Goal: Transaction & Acquisition: Purchase product/service

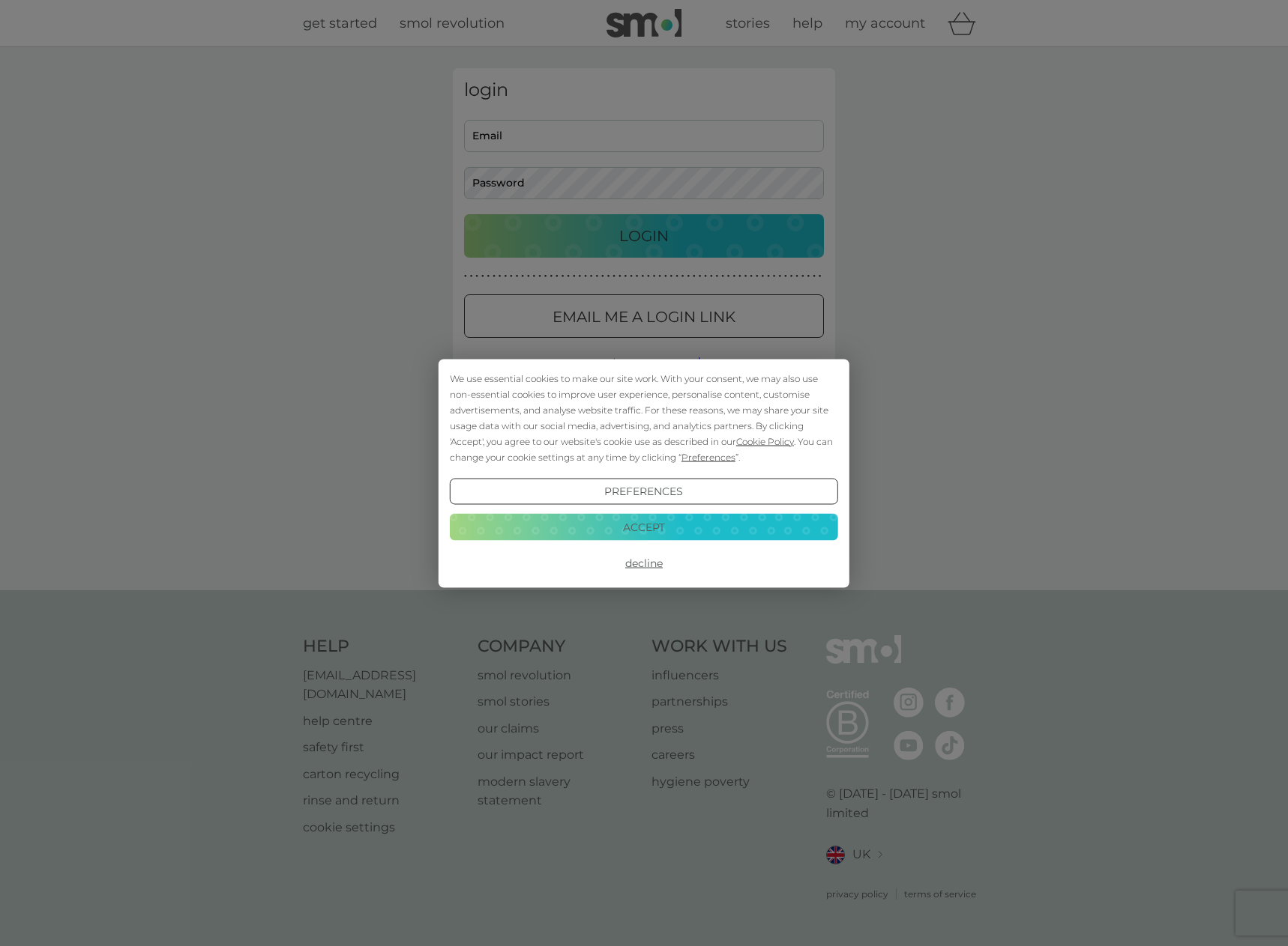
type input "[EMAIL_ADDRESS][DOMAIN_NAME]"
click at [656, 541] on div "Preferences Decline Accept" at bounding box center [644, 527] width 388 height 99
click at [671, 523] on button "Accept" at bounding box center [644, 527] width 388 height 27
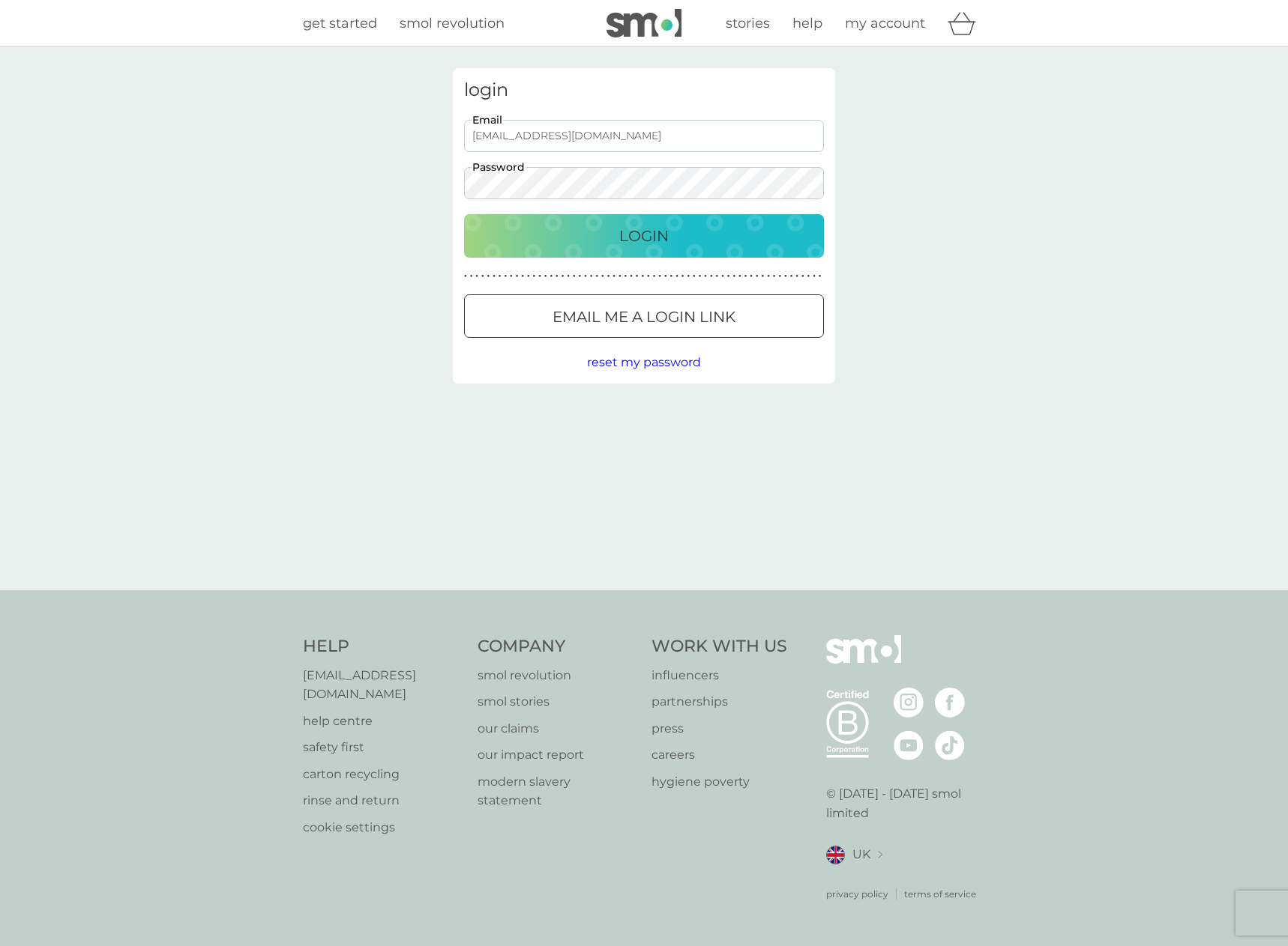
click at [677, 235] on div "Login" at bounding box center [644, 236] width 330 height 24
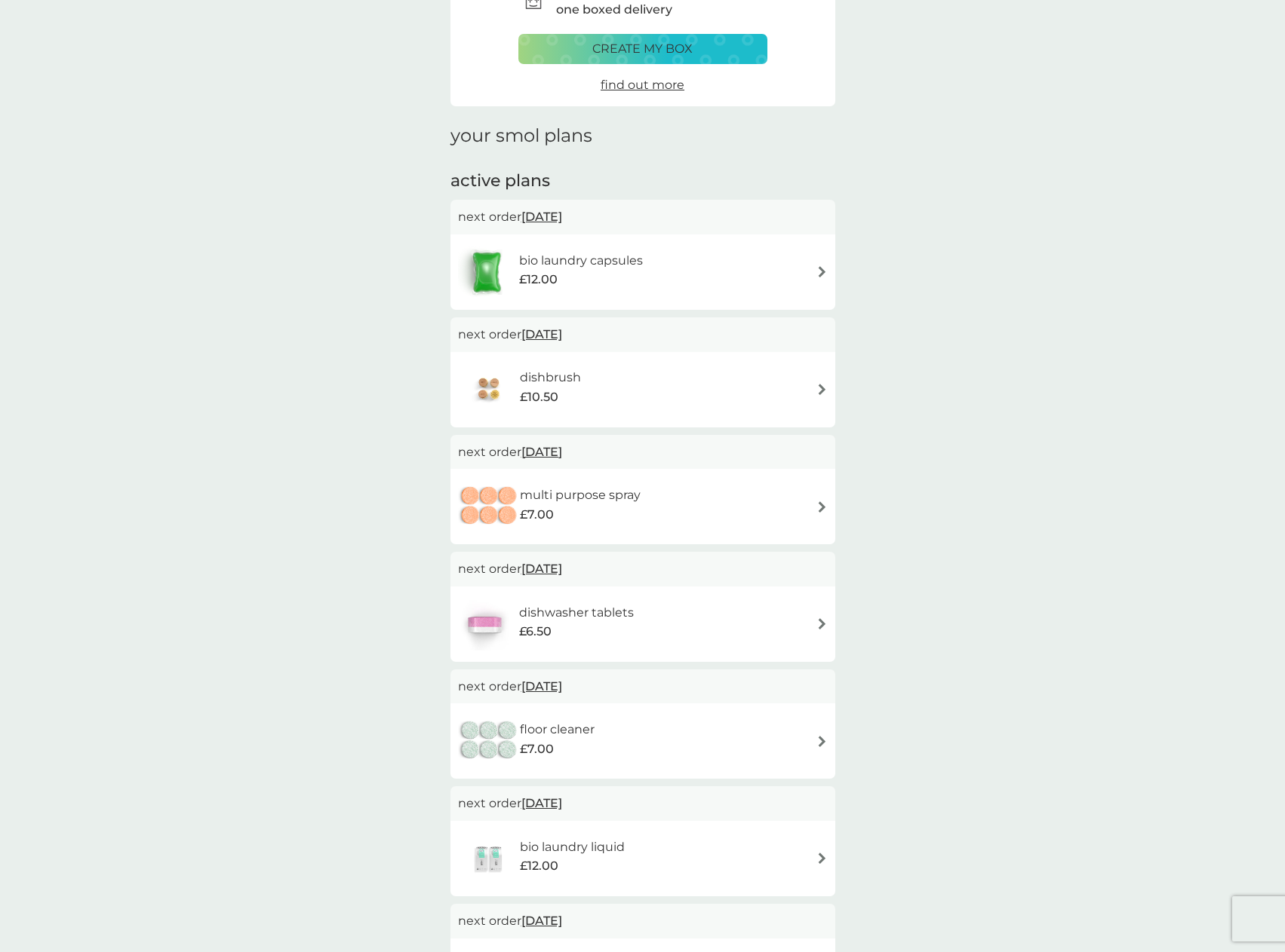
scroll to position [151, 0]
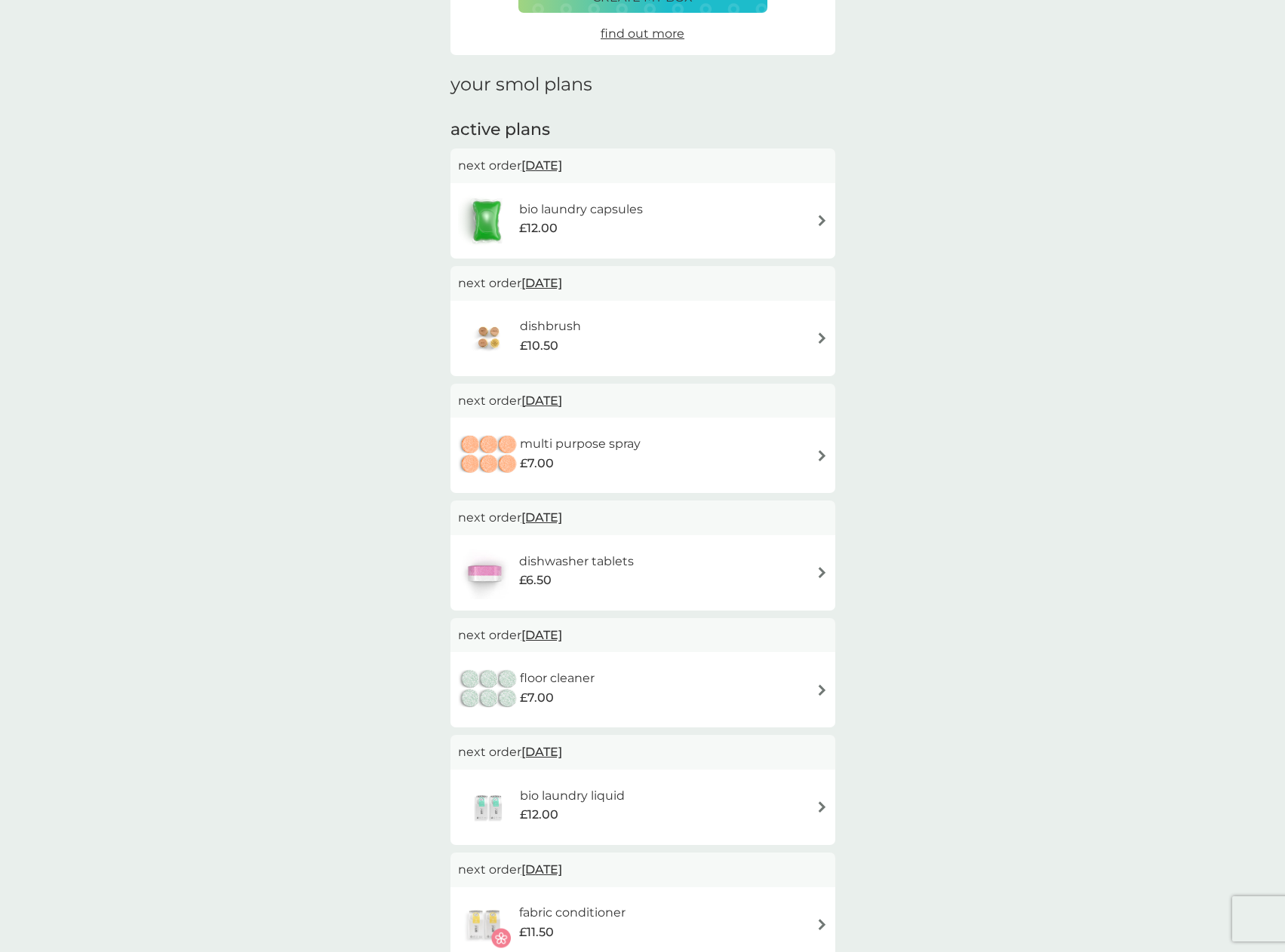
click at [552, 399] on span "[DATE]" at bounding box center [542, 401] width 40 height 30
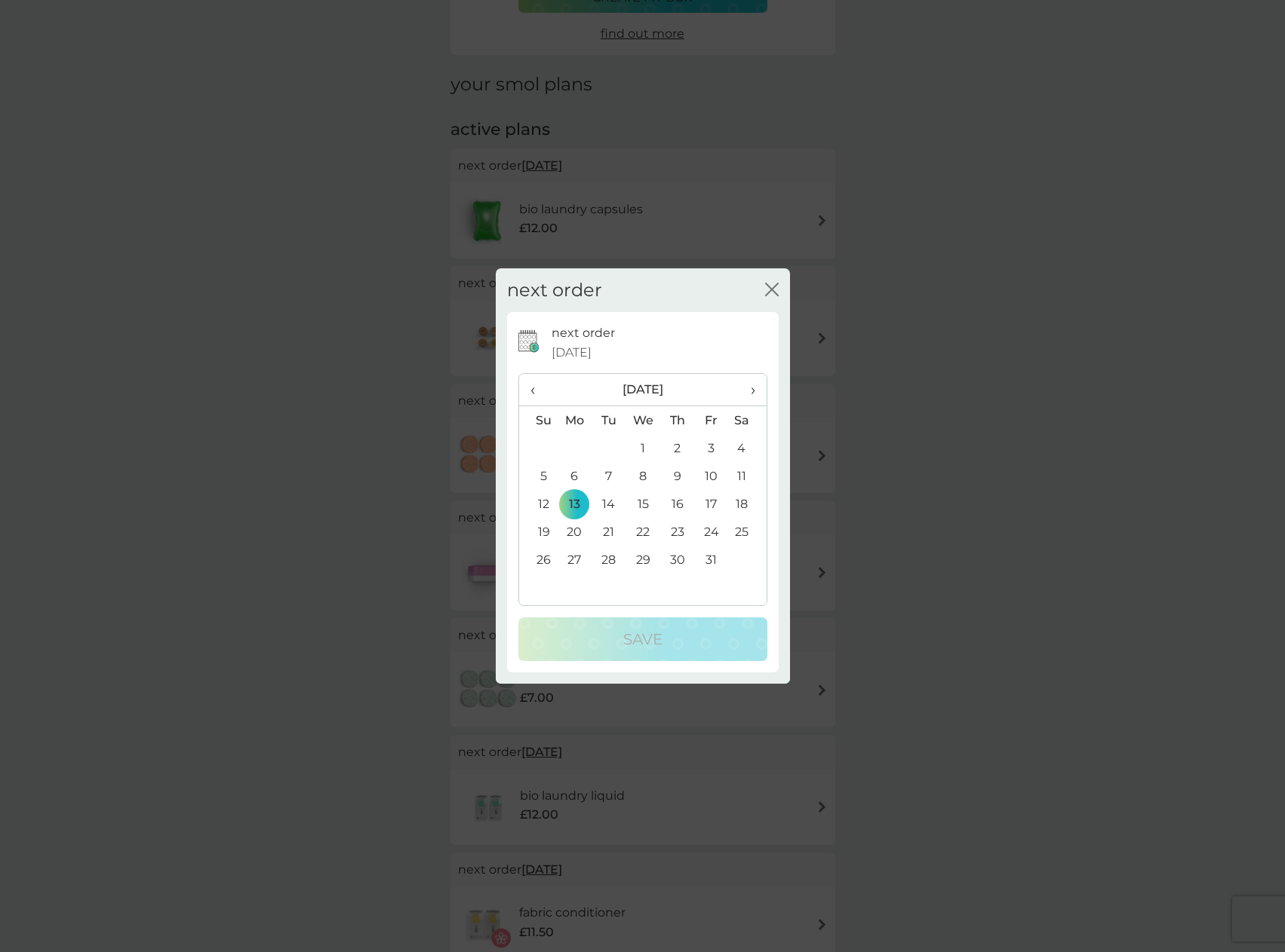
click at [743, 393] on span "›" at bounding box center [746, 390] width 15 height 32
click at [575, 477] on td "2" at bounding box center [575, 476] width 35 height 28
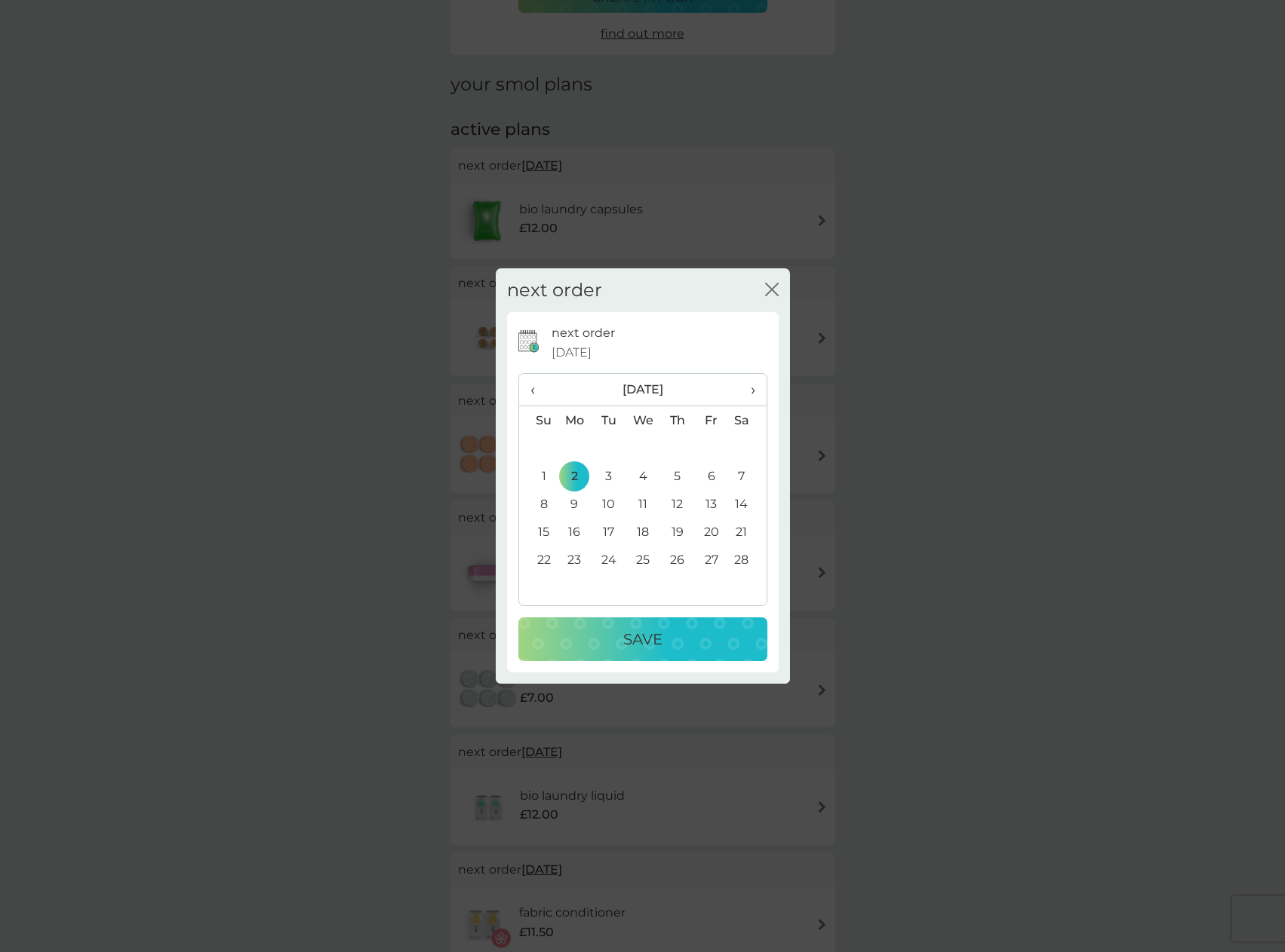
click at [671, 646] on div "Save" at bounding box center [642, 640] width 219 height 25
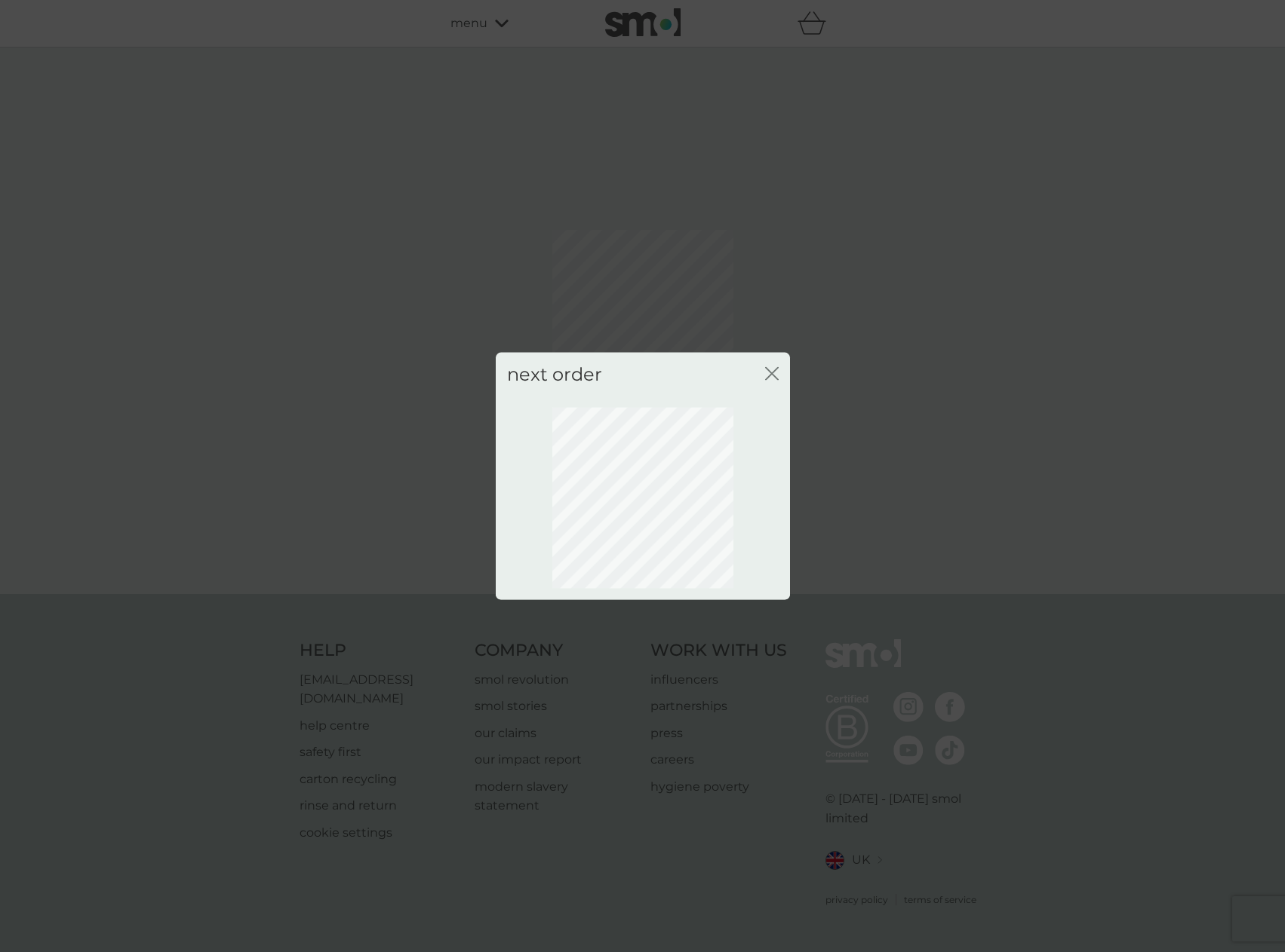
scroll to position [0, 0]
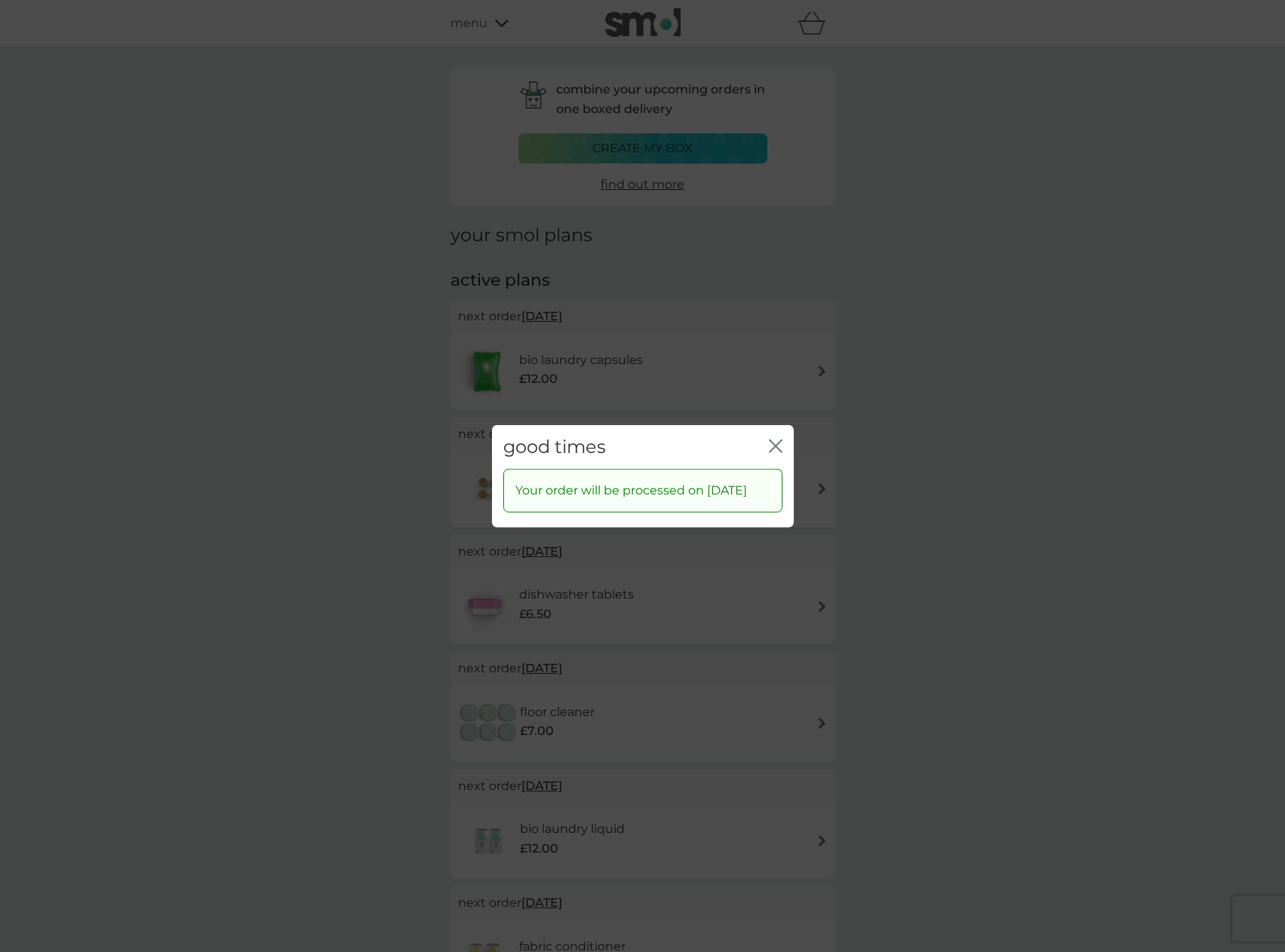
click at [776, 440] on icon "close" at bounding box center [779, 446] width 6 height 12
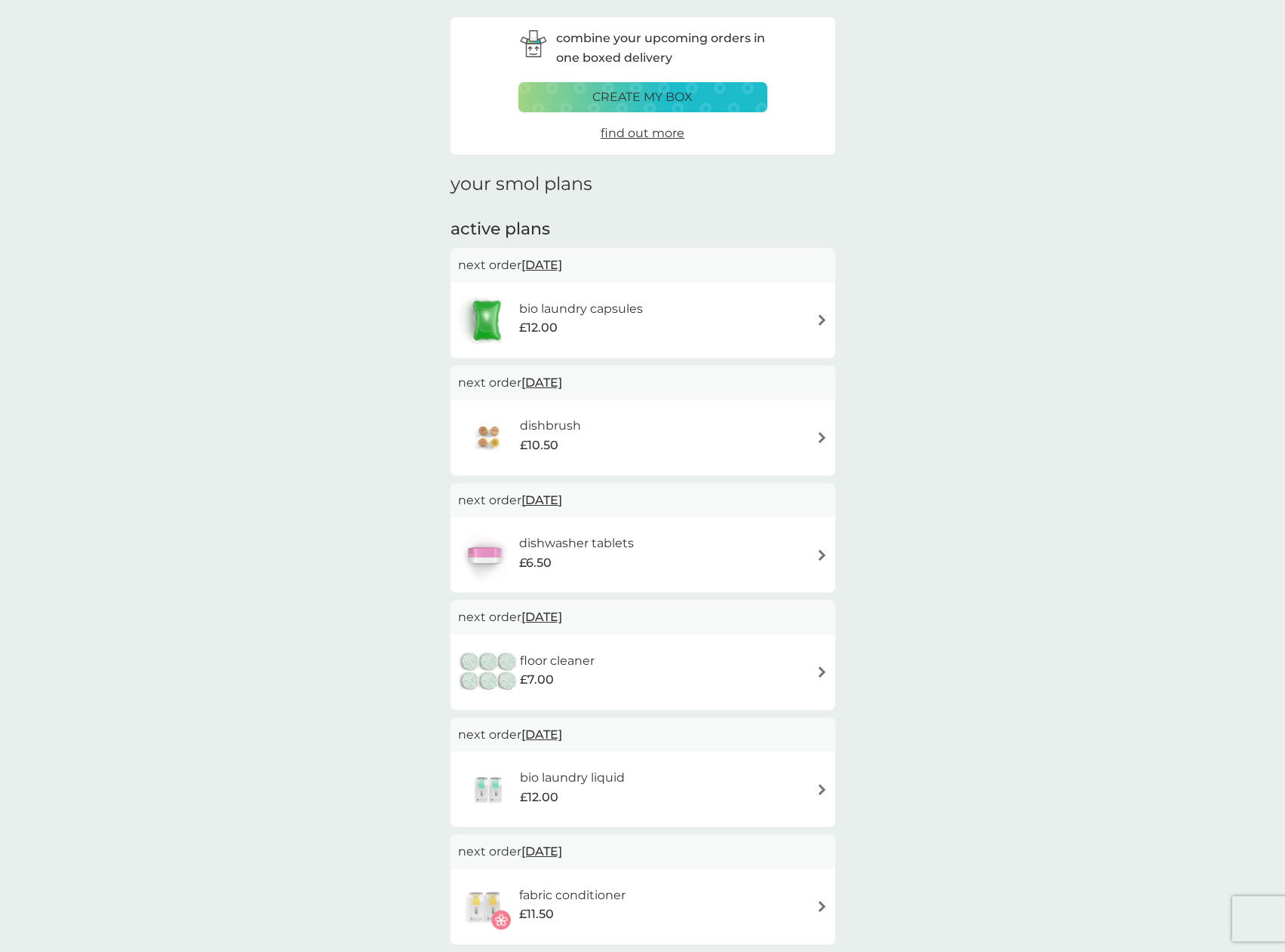
scroll to position [75, 0]
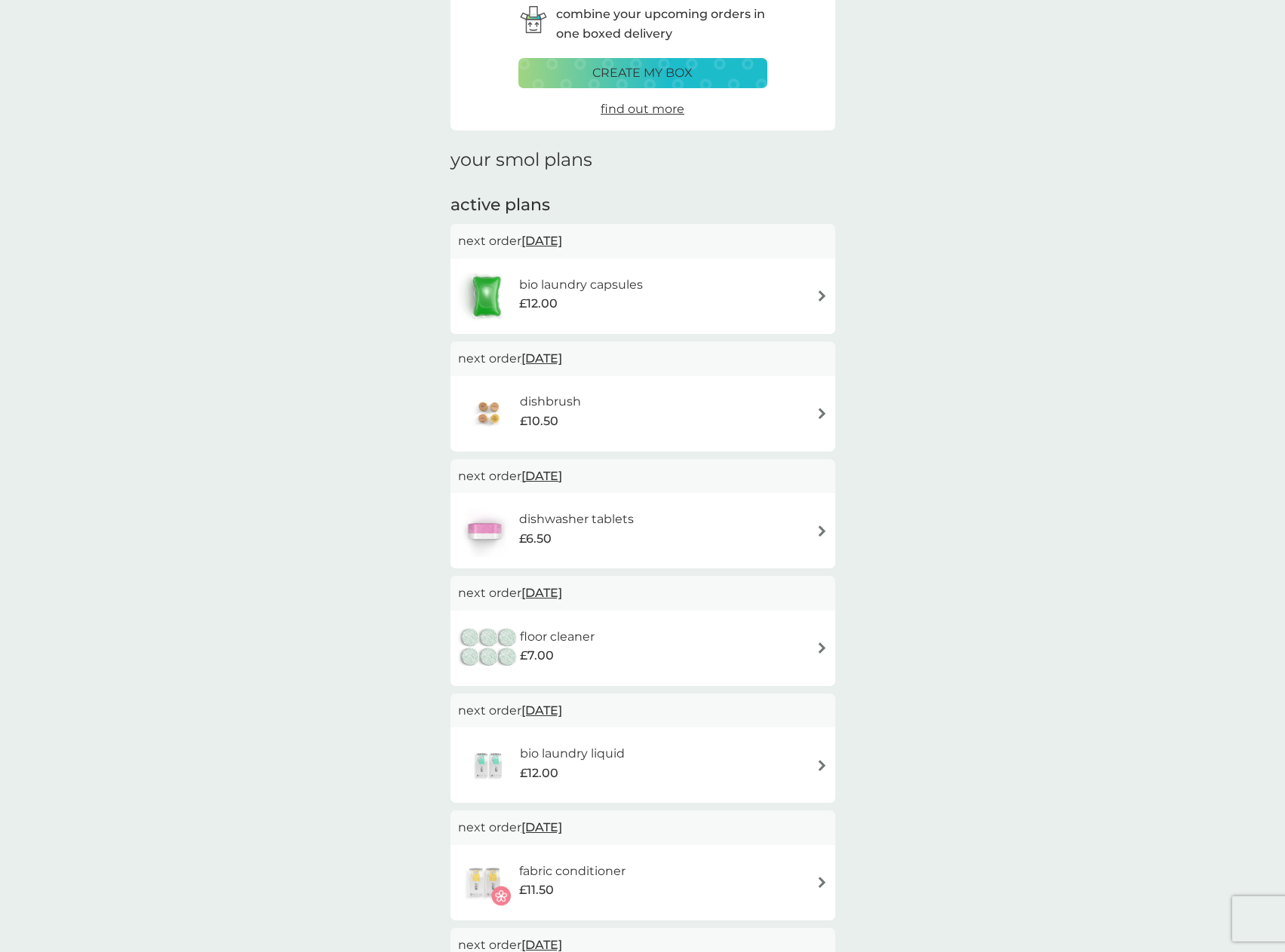
click at [562, 476] on span "[DATE]" at bounding box center [542, 476] width 40 height 30
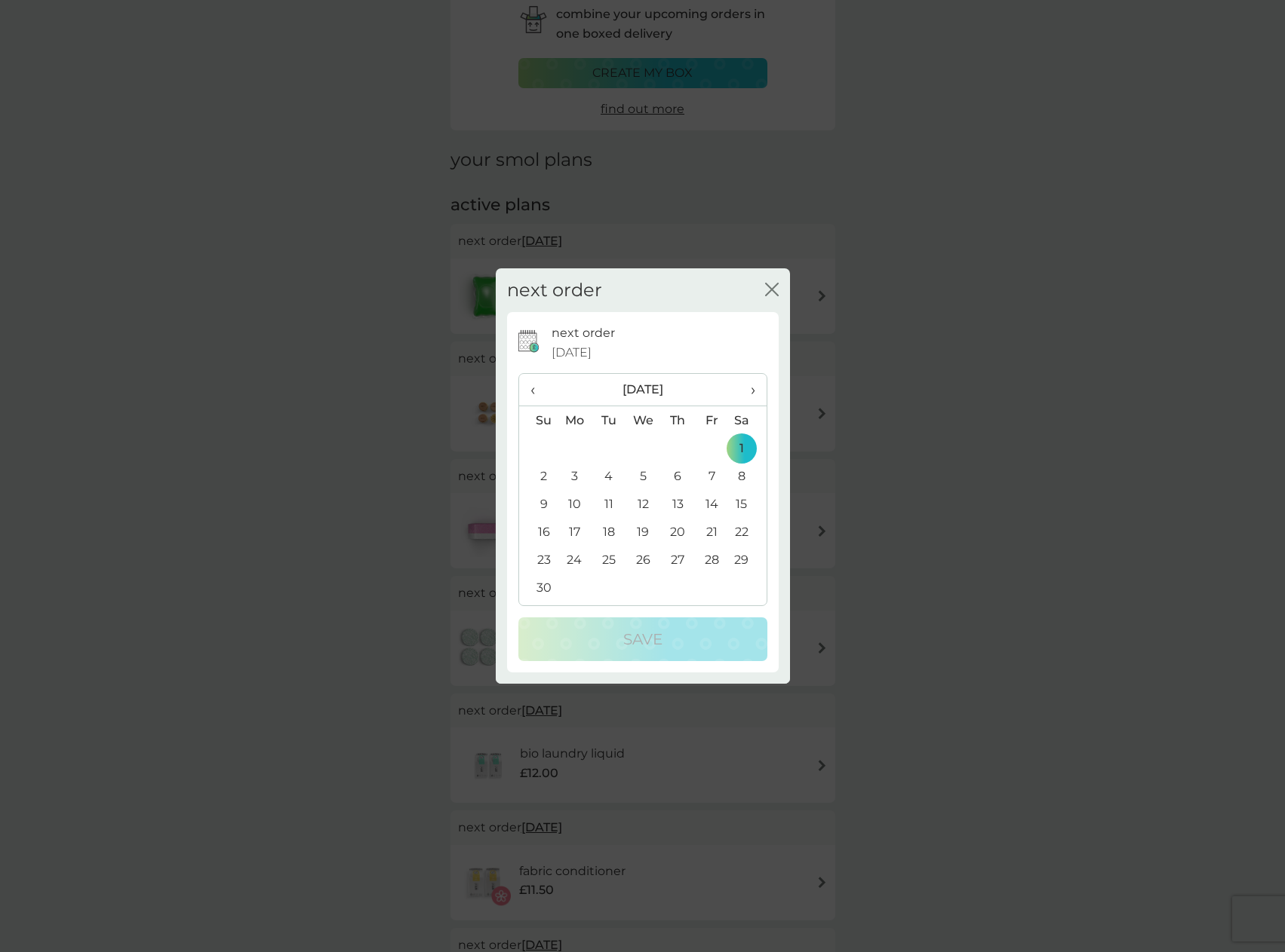
click at [754, 390] on span "›" at bounding box center [746, 390] width 15 height 32
click at [770, 290] on icon "close" at bounding box center [768, 290] width 6 height 12
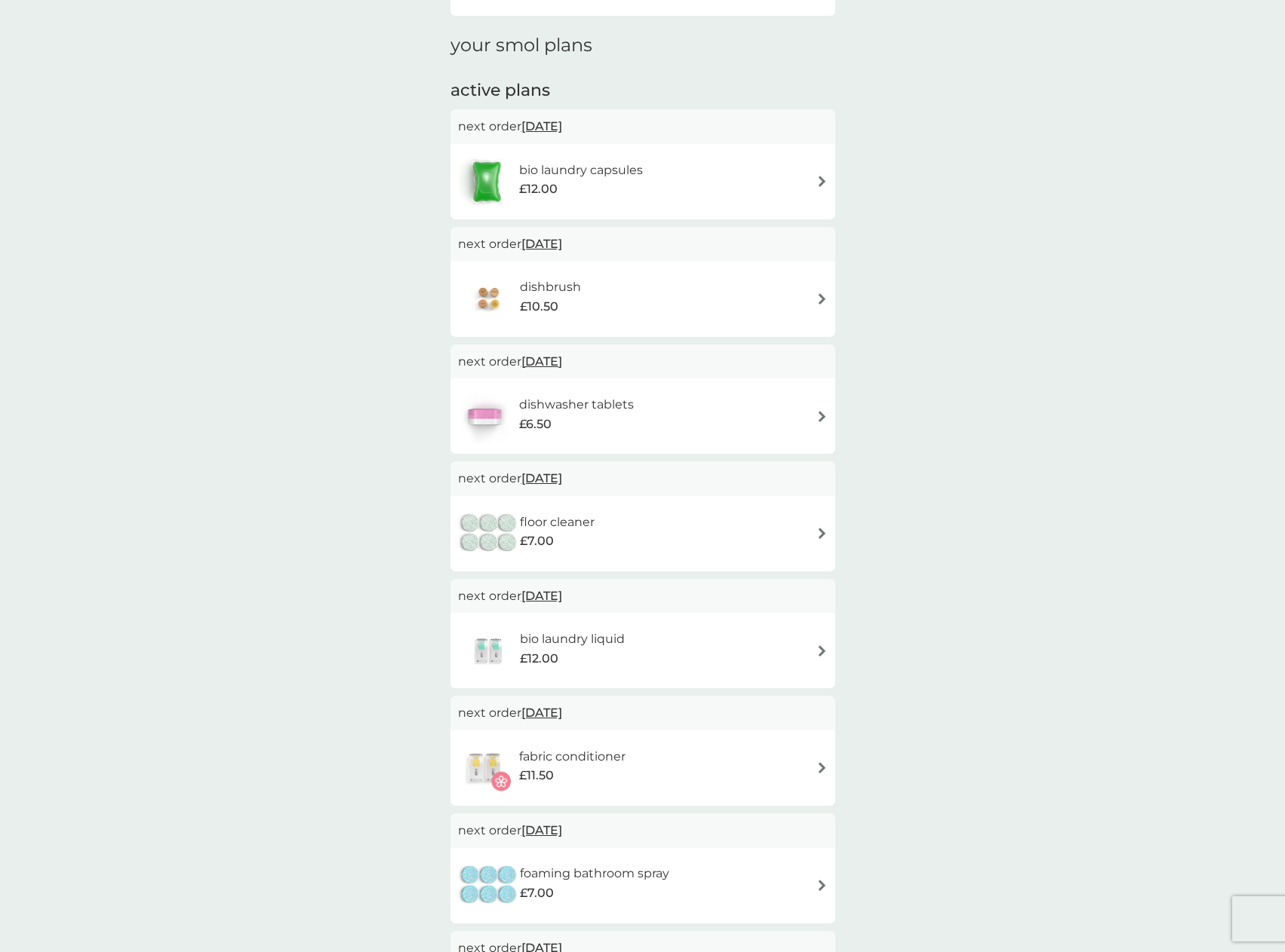
scroll to position [226, 0]
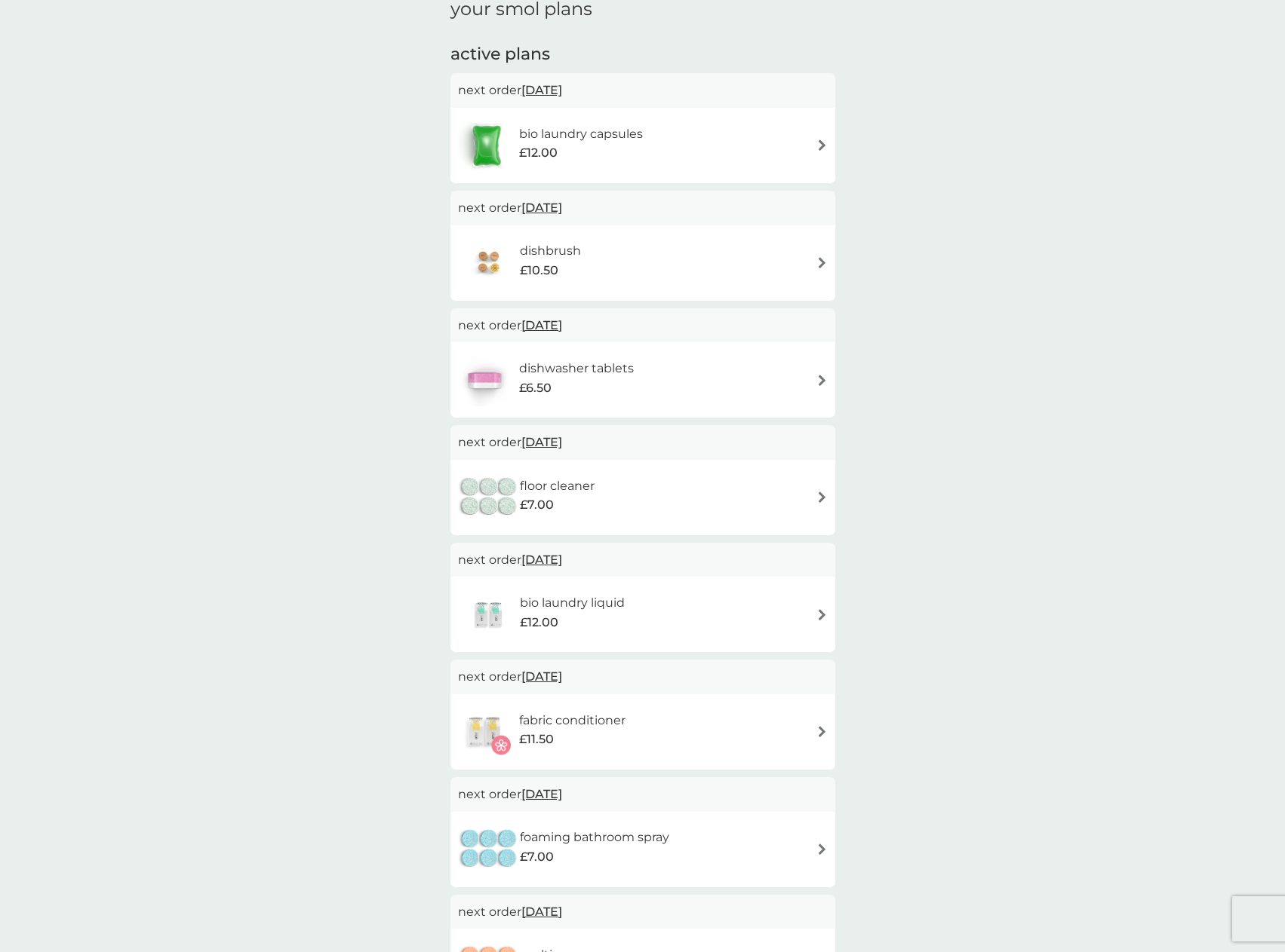
click at [562, 678] on span "[DATE]" at bounding box center [542, 677] width 40 height 30
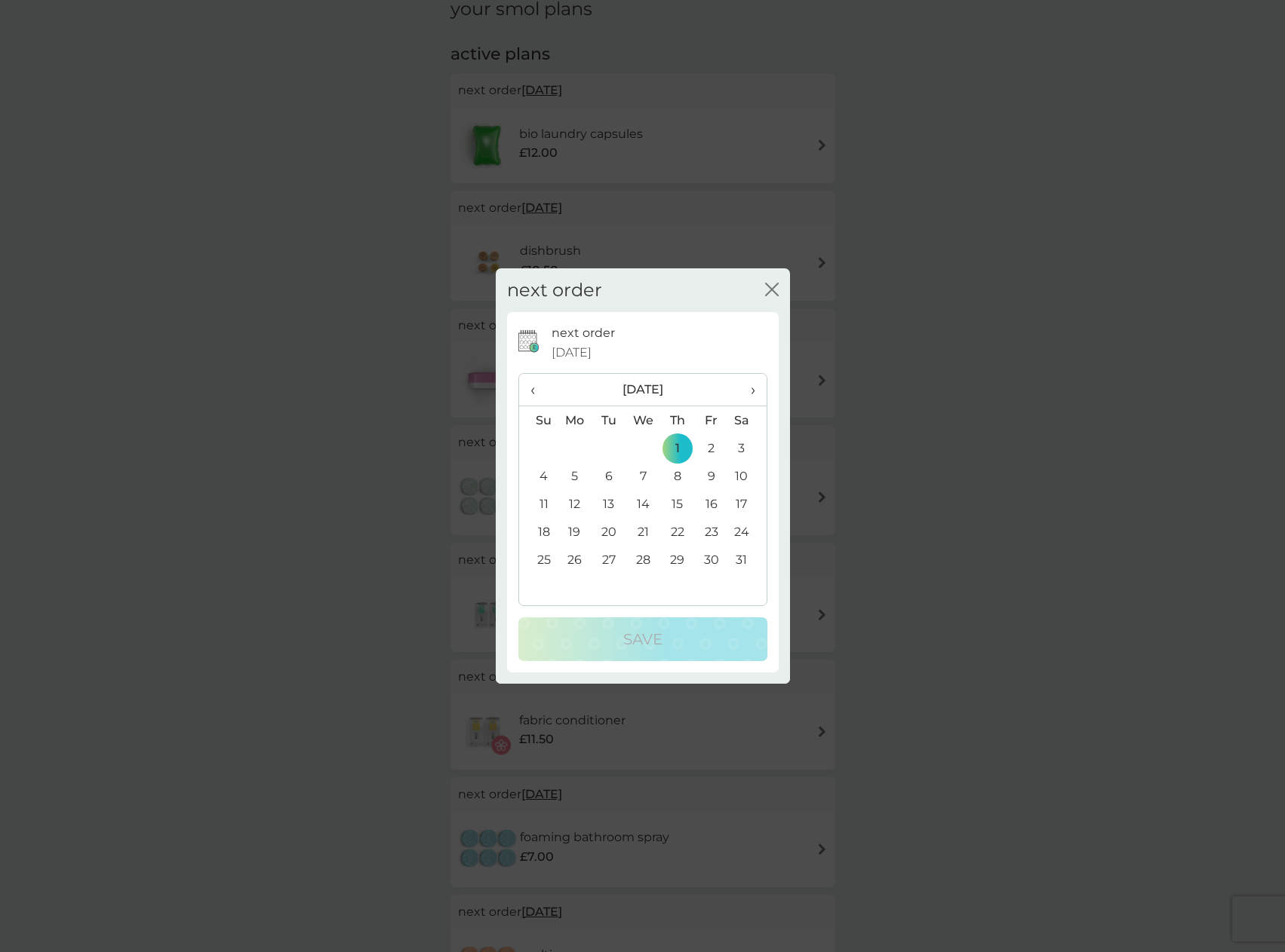
click at [772, 284] on icon "close" at bounding box center [771, 289] width 13 height 13
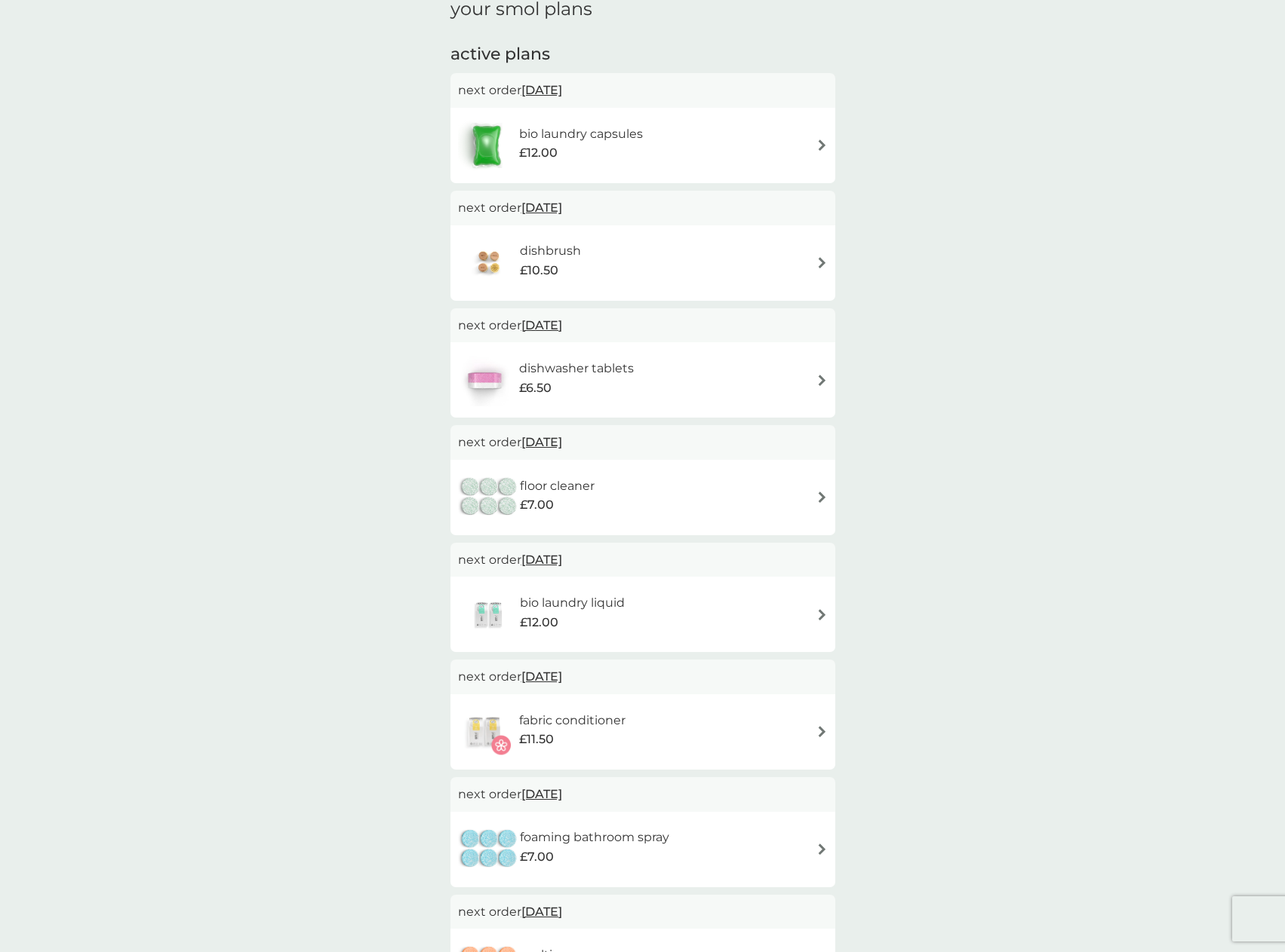
click at [587, 725] on h6 "fabric conditioner" at bounding box center [571, 720] width 106 height 19
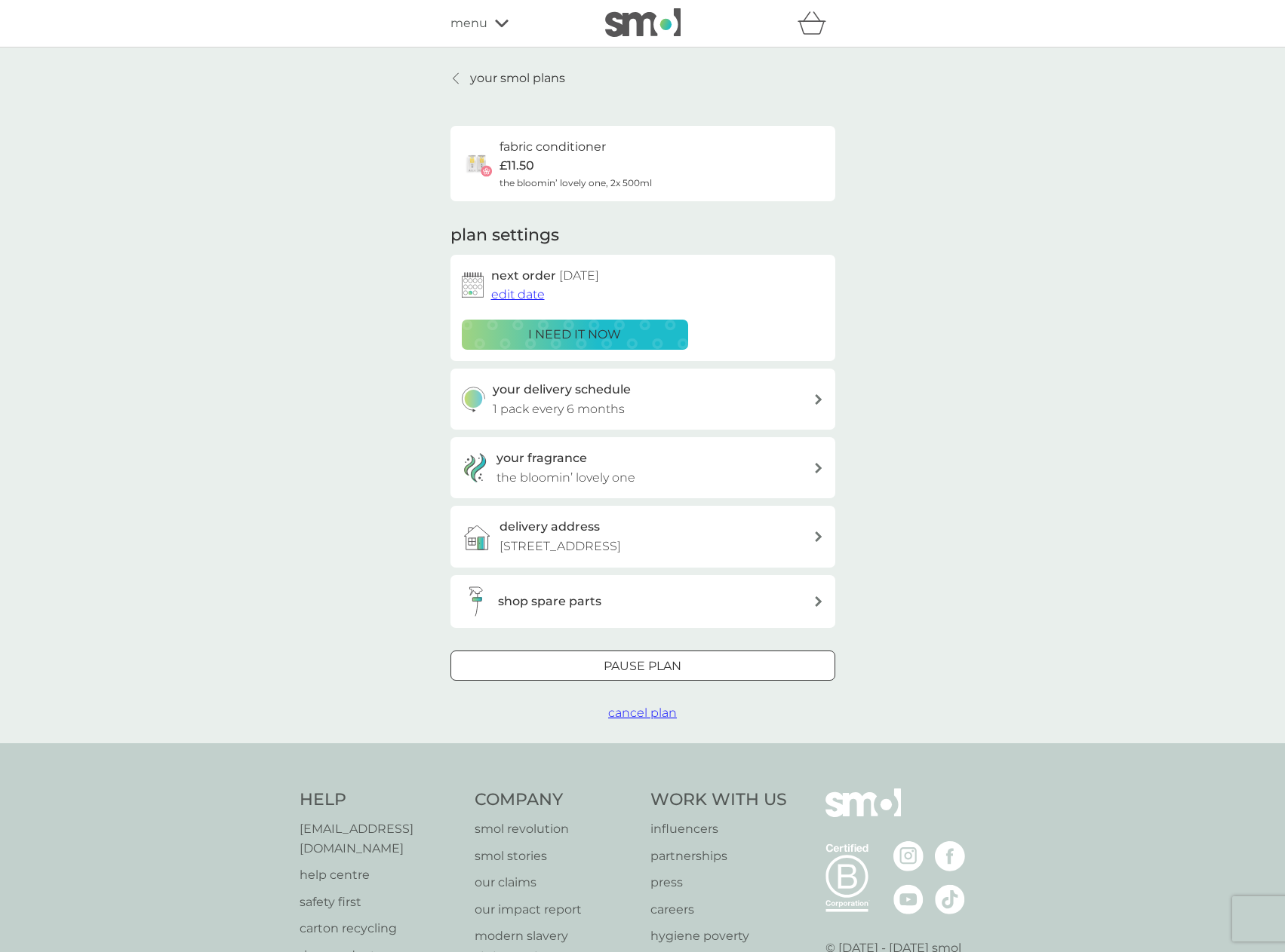
click at [611, 421] on div "your delivery schedule 1 pack every 6 months" at bounding box center [642, 399] width 384 height 61
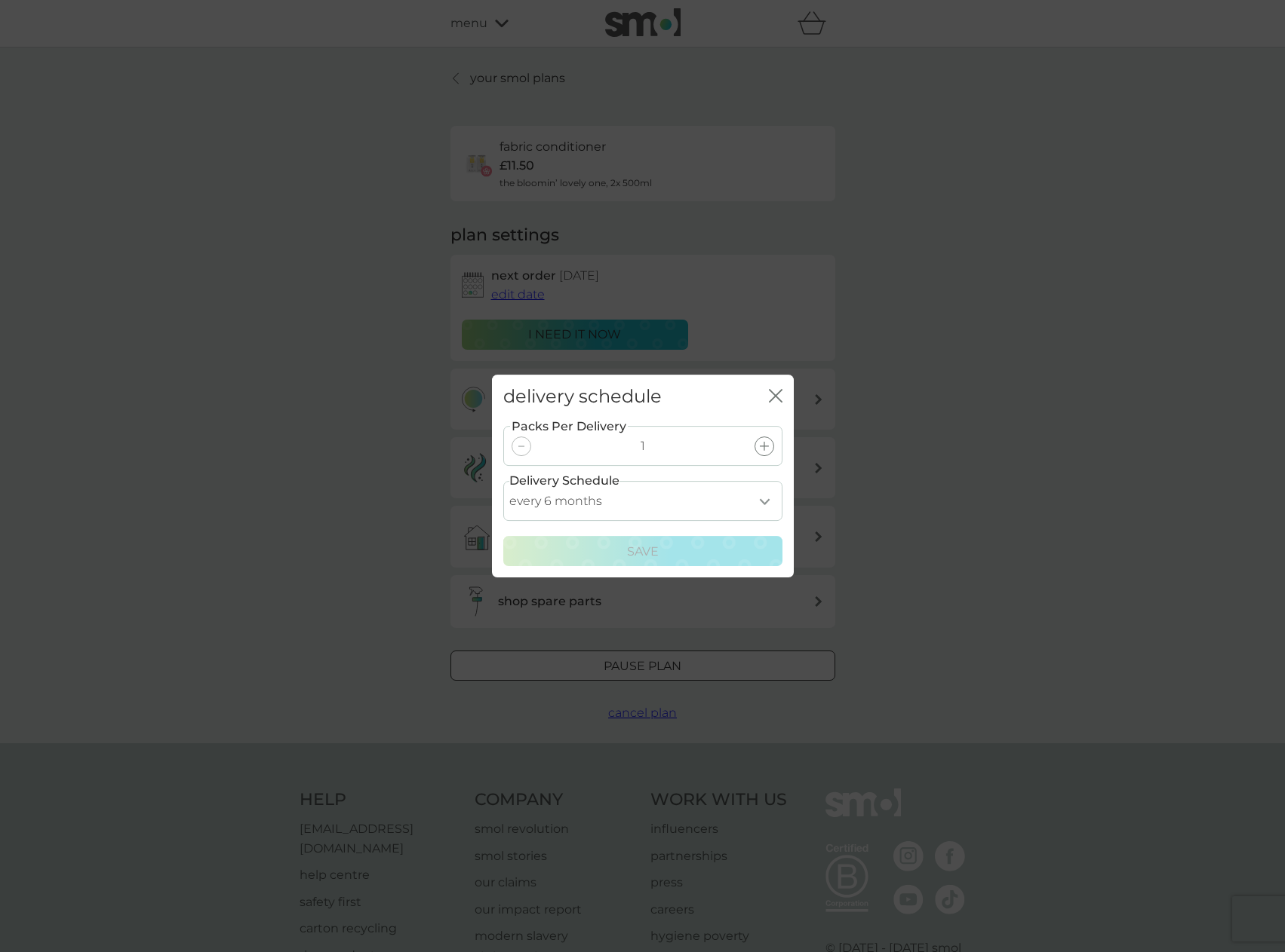
click at [716, 496] on select "every 1 month every 2 months every 3 months every 4 months every 5 months every…" at bounding box center [642, 501] width 279 height 40
select select "2"
click at [503, 481] on select "every 1 month every 2 months every 3 months every 4 months every 5 months every…" at bounding box center [642, 501] width 279 height 40
click at [677, 551] on div "Save" at bounding box center [642, 552] width 260 height 19
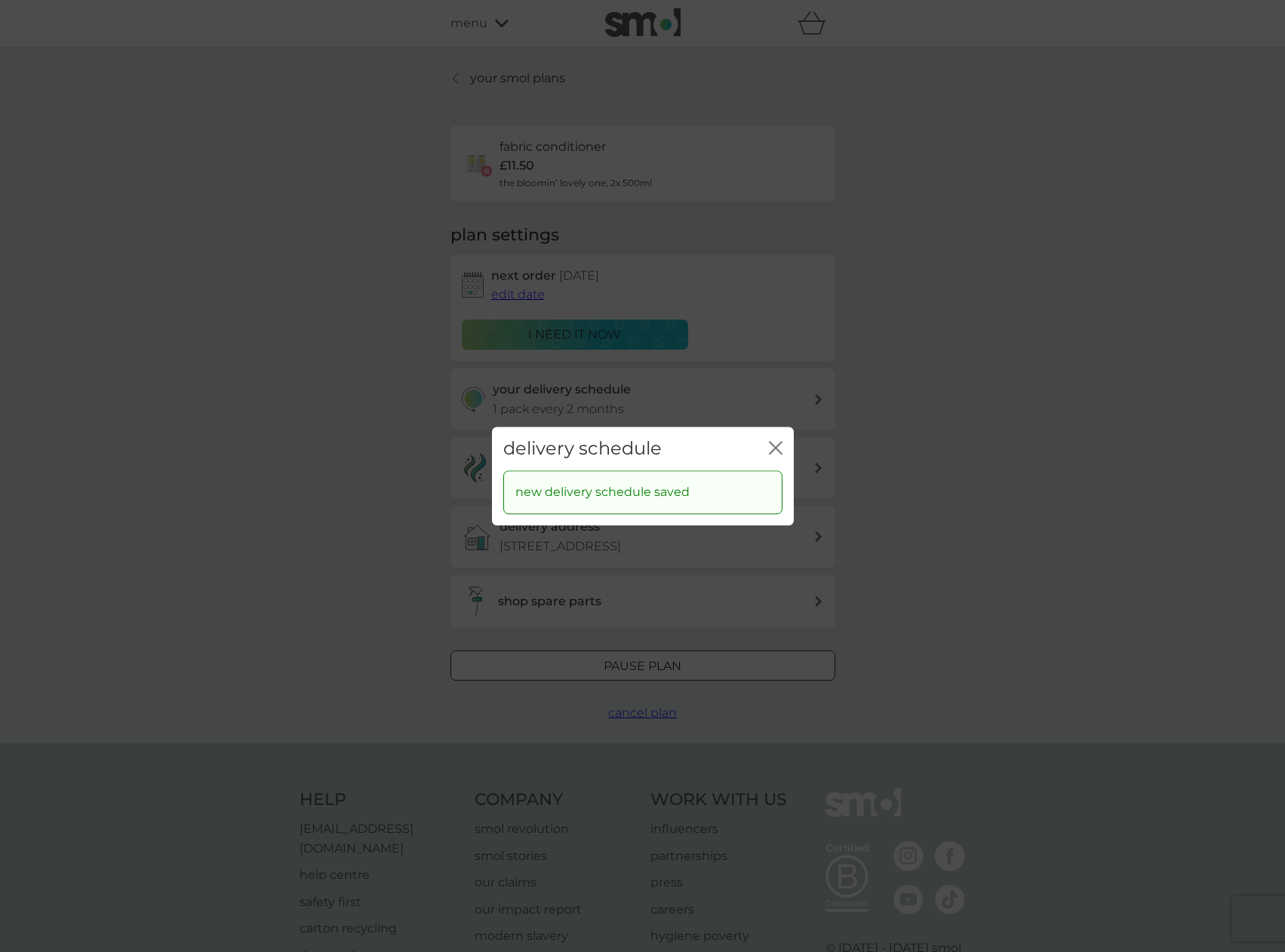
click at [774, 453] on icon "close" at bounding box center [775, 447] width 13 height 13
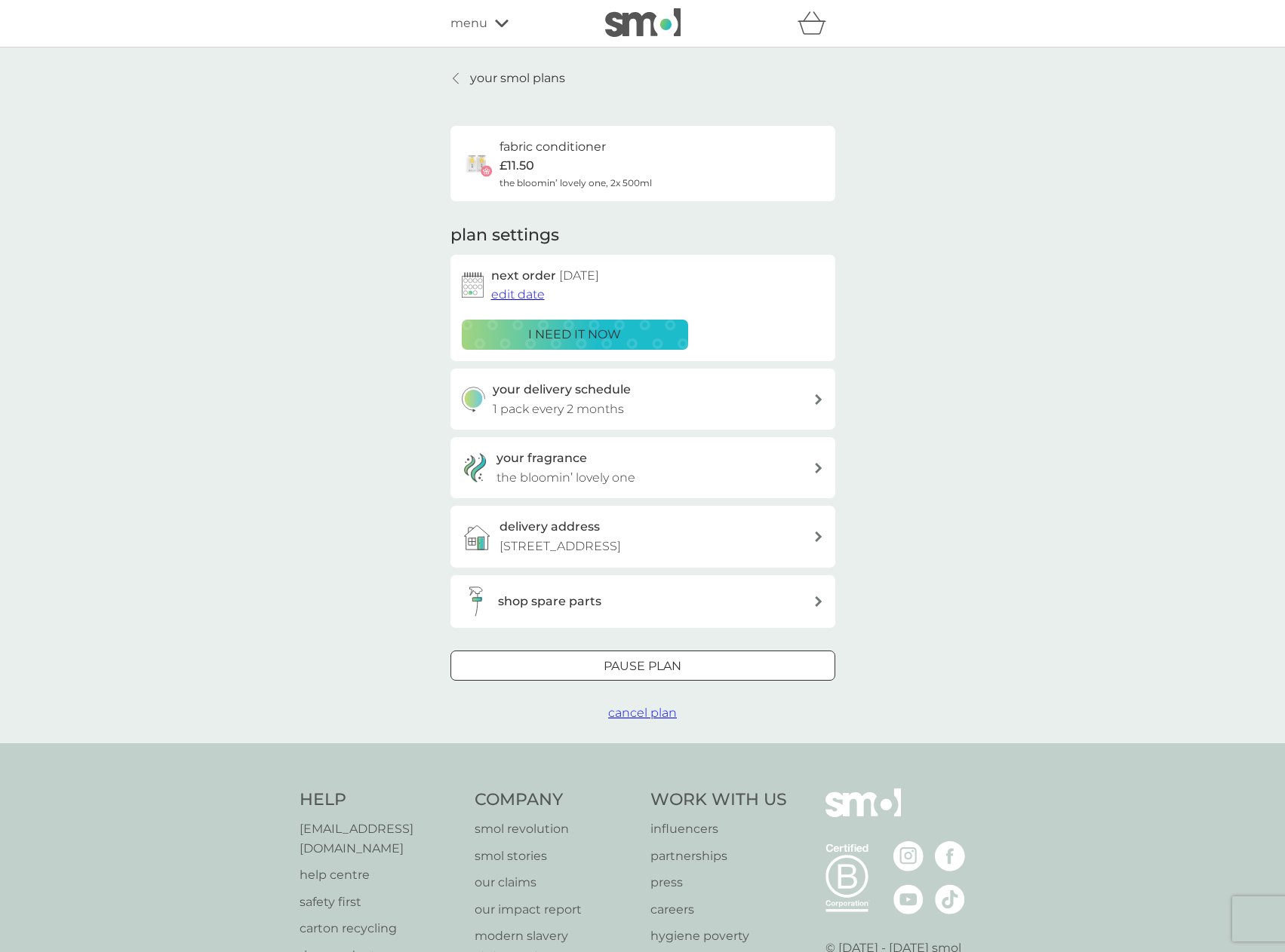
click at [519, 294] on span "edit date" at bounding box center [517, 294] width 54 height 14
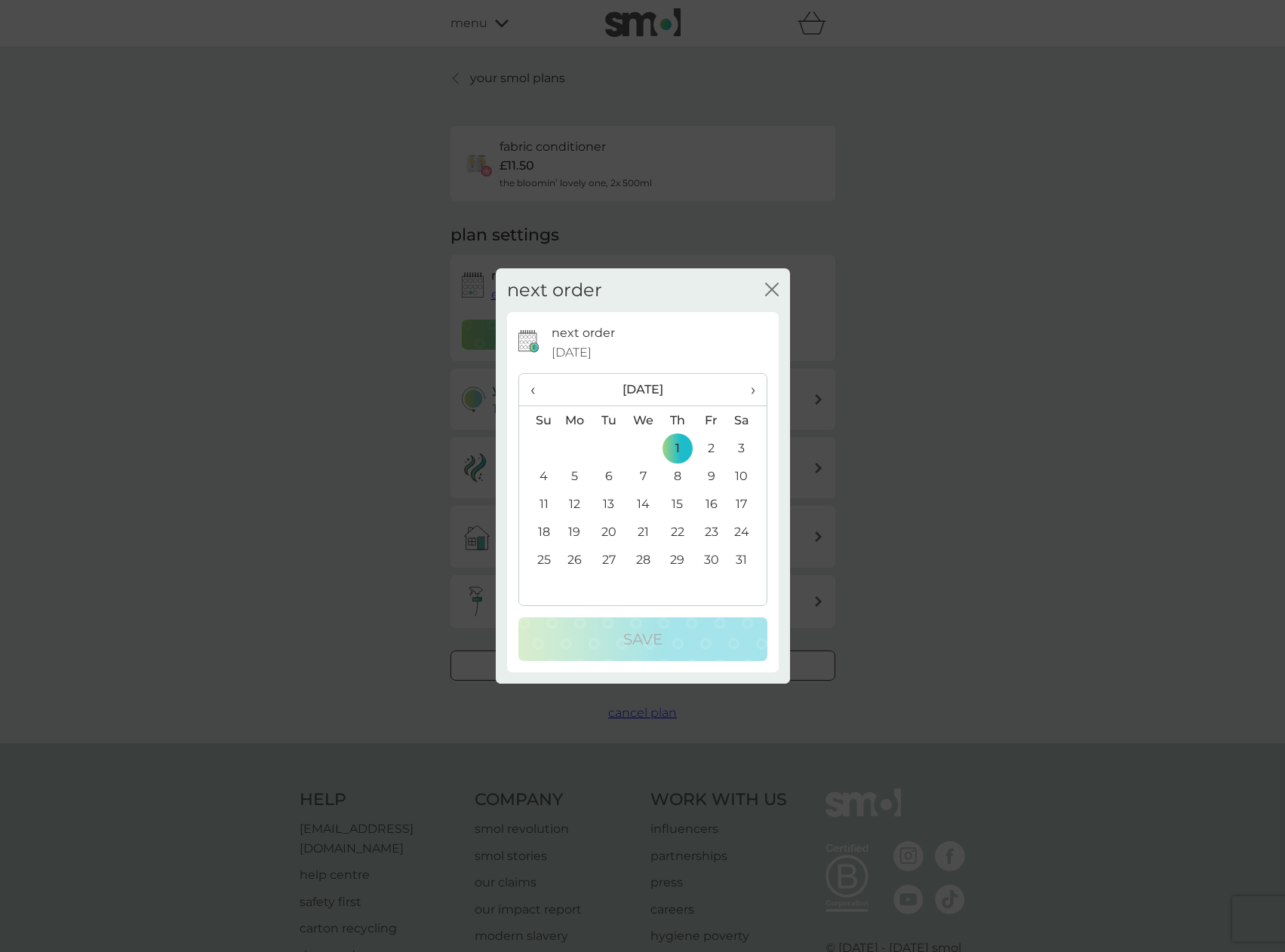
click at [534, 389] on span "‹" at bounding box center [538, 390] width 16 height 32
click at [576, 504] on td "15" at bounding box center [575, 505] width 35 height 28
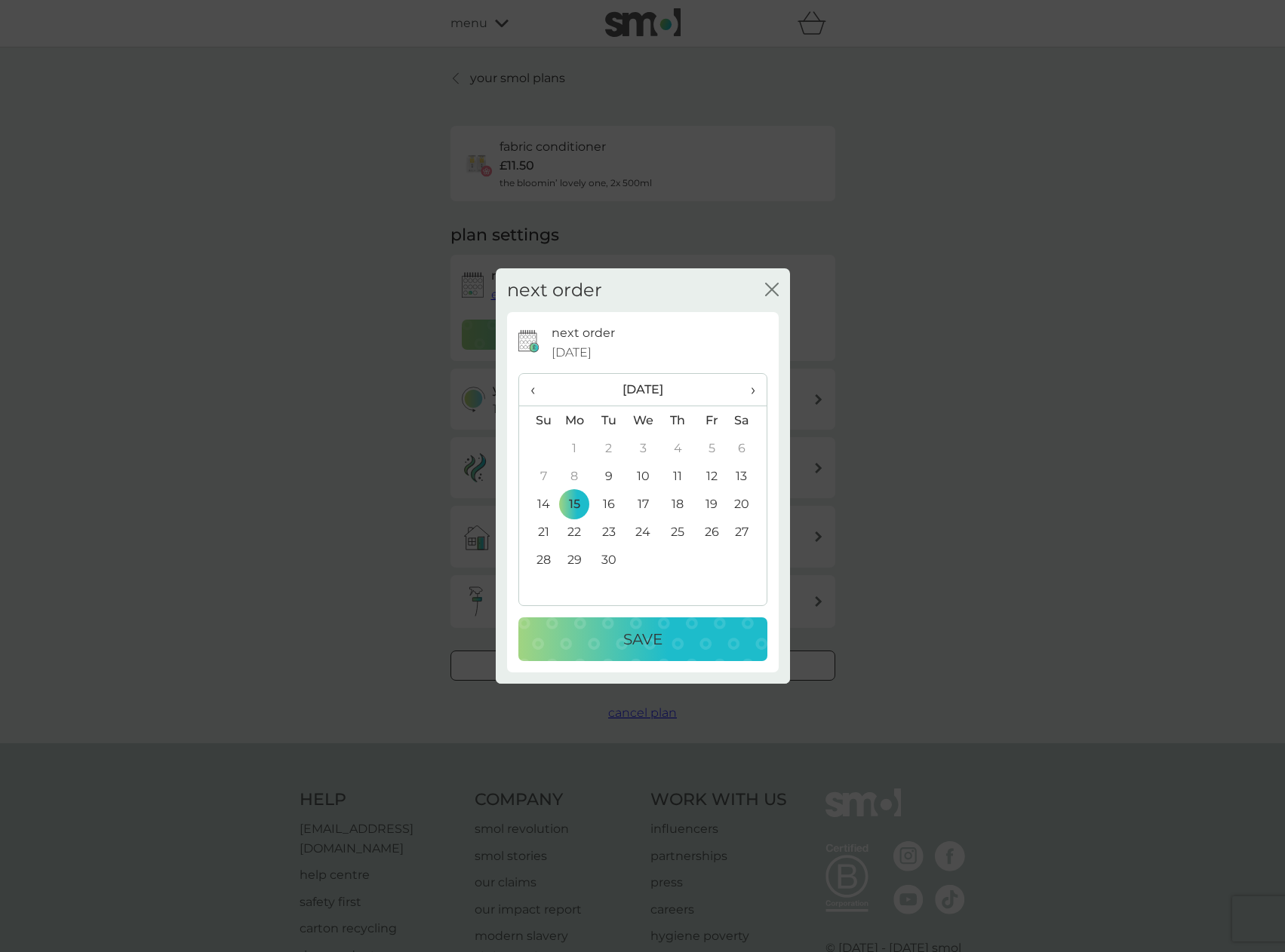
click at [625, 648] on p "Save" at bounding box center [642, 640] width 39 height 25
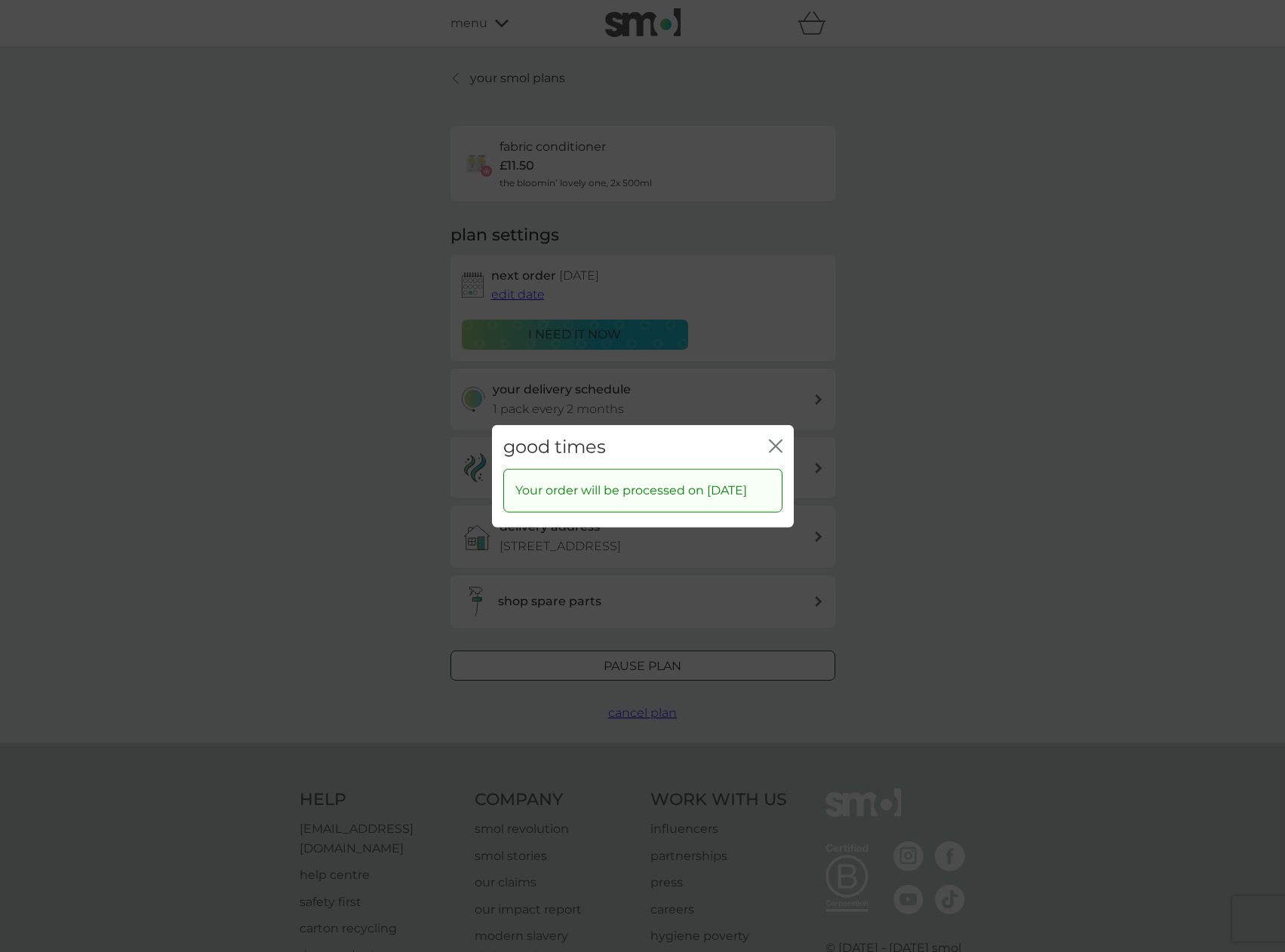
click at [772, 440] on icon "close" at bounding box center [772, 446] width 6 height 12
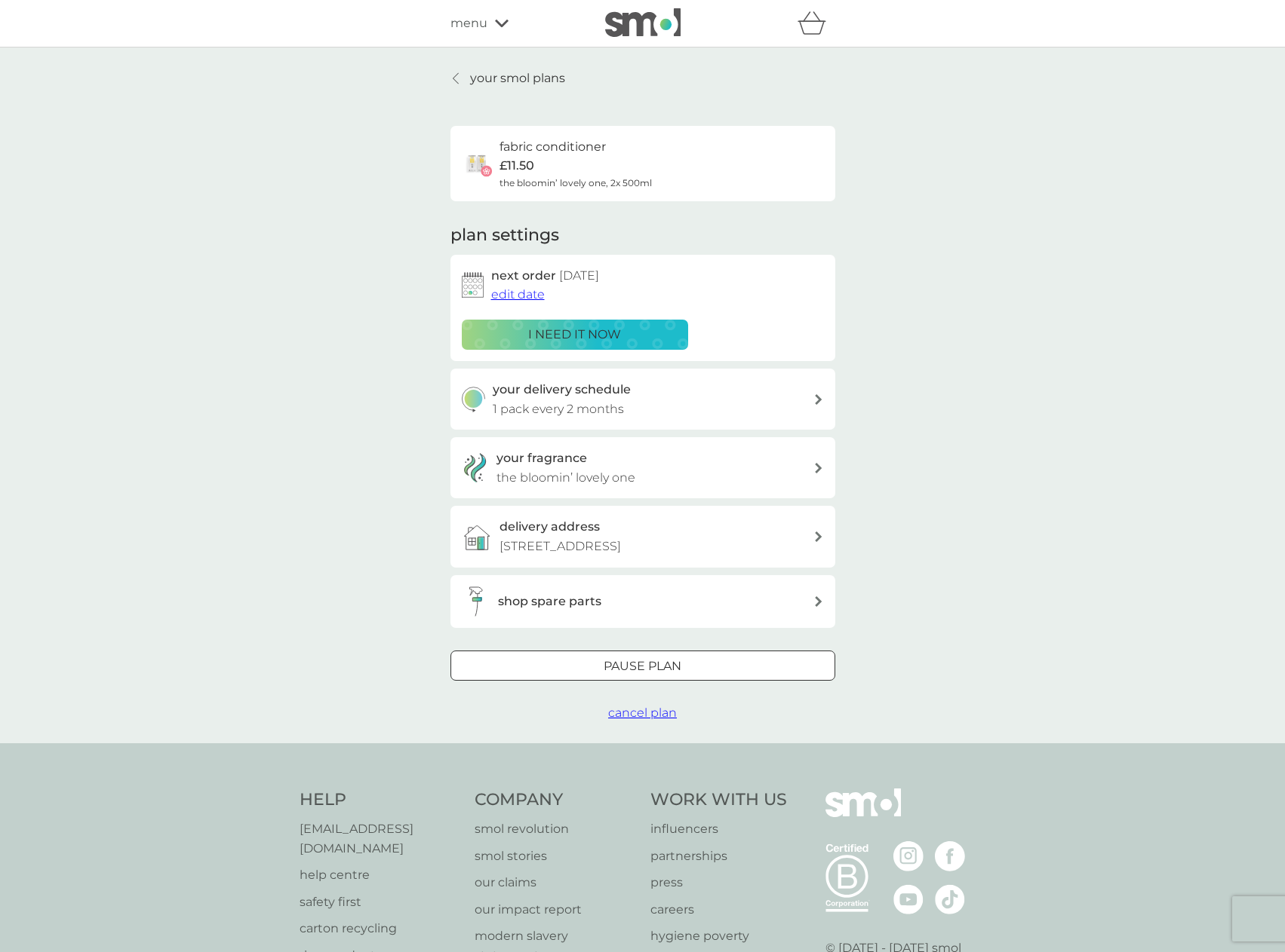
click at [491, 78] on p "your smol plans" at bounding box center [517, 78] width 95 height 19
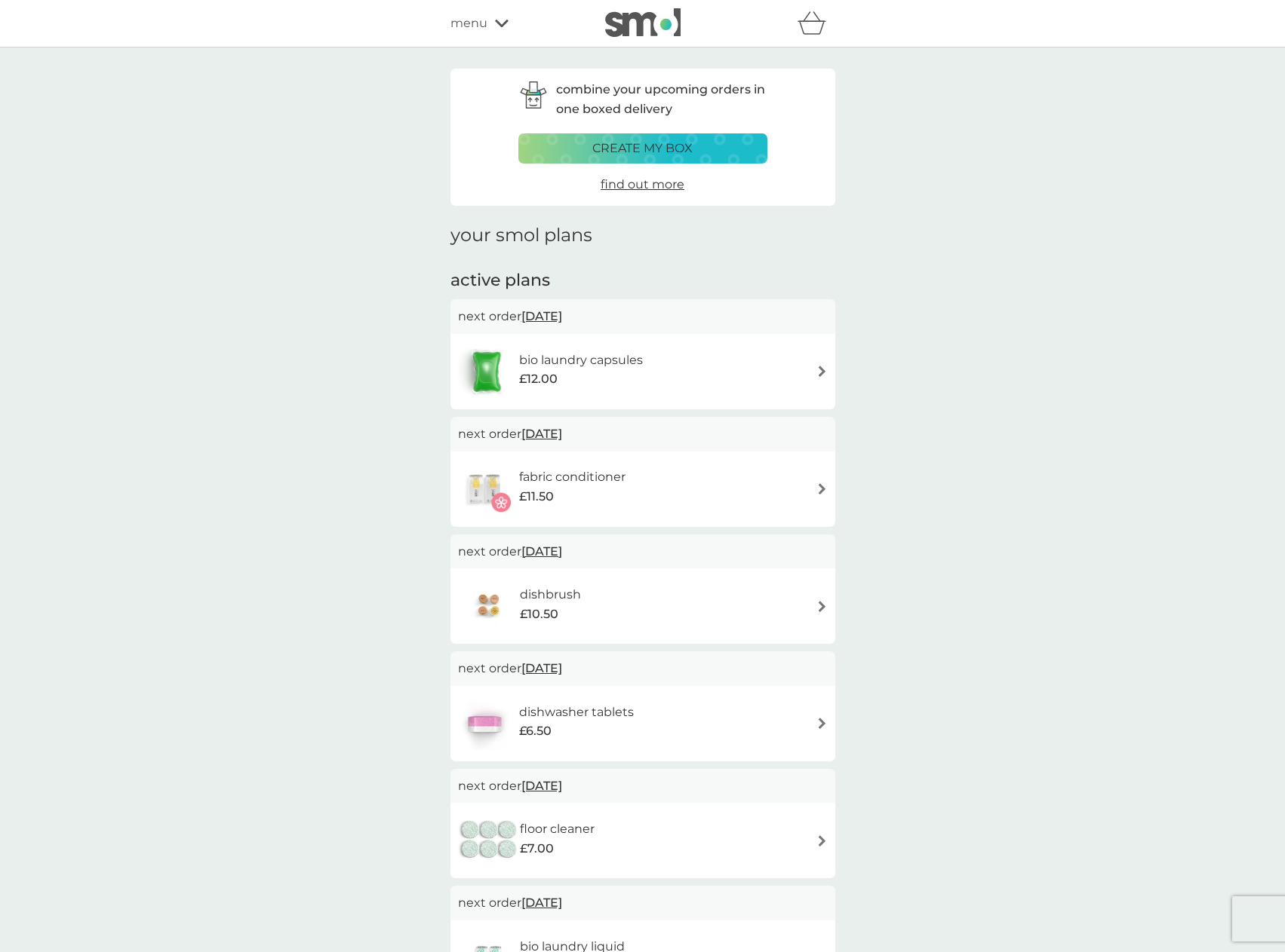
click at [640, 478] on div "fabric conditioner £11.50" at bounding box center [579, 489] width 121 height 42
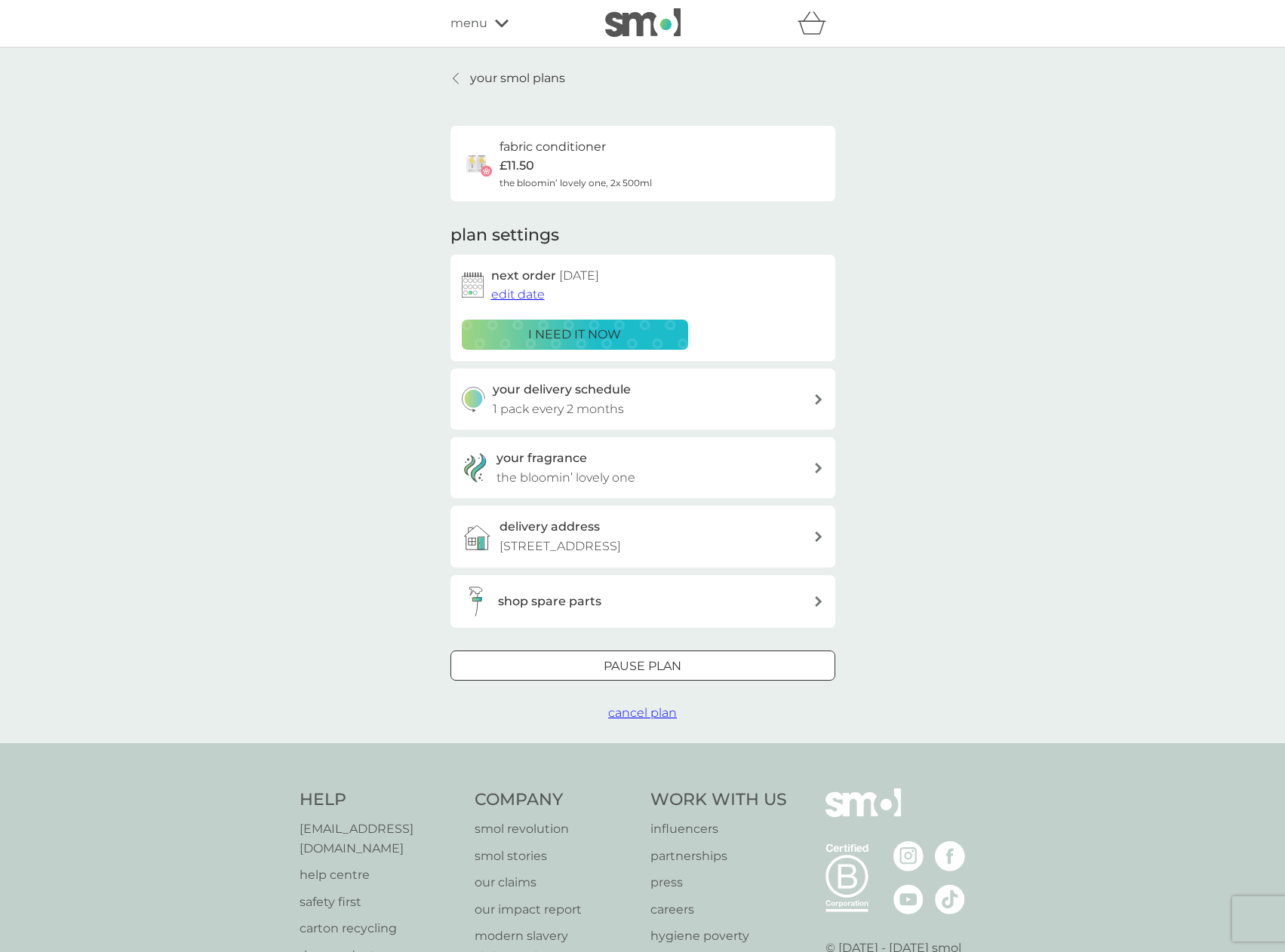
click at [513, 292] on span "edit date" at bounding box center [517, 294] width 54 height 14
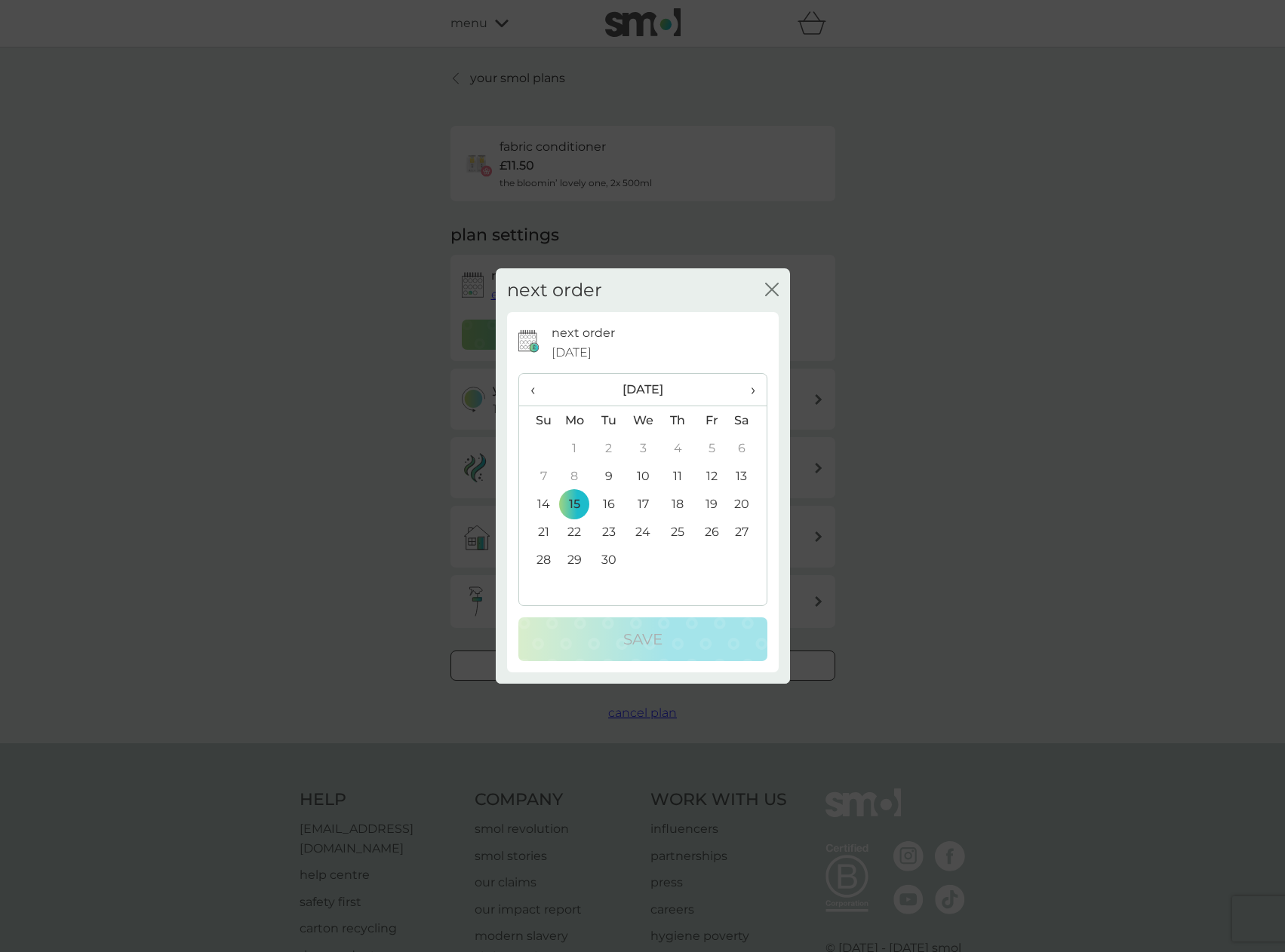
click at [546, 512] on td "14" at bounding box center [538, 505] width 39 height 28
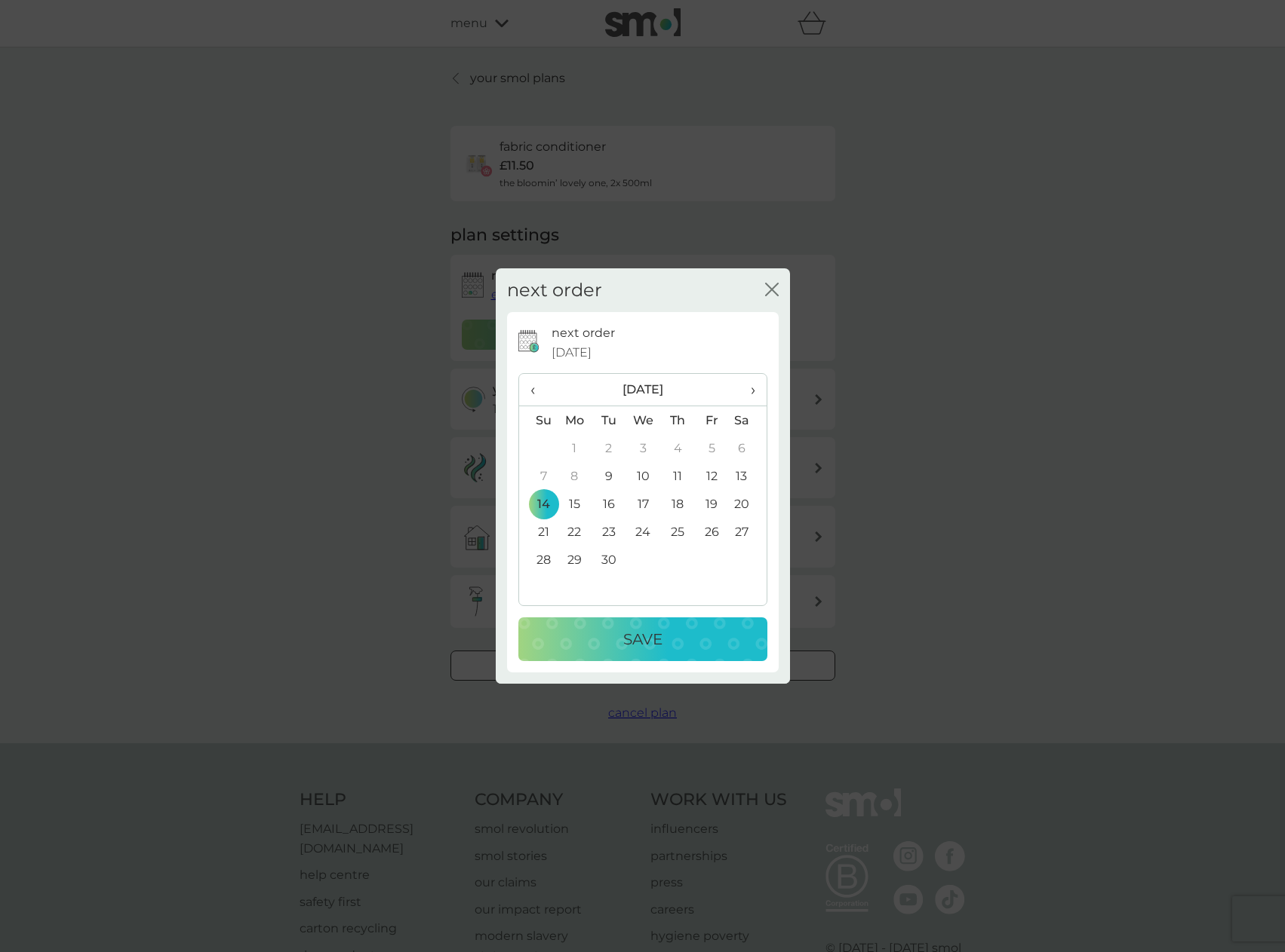
click at [631, 648] on p "Save" at bounding box center [642, 640] width 39 height 25
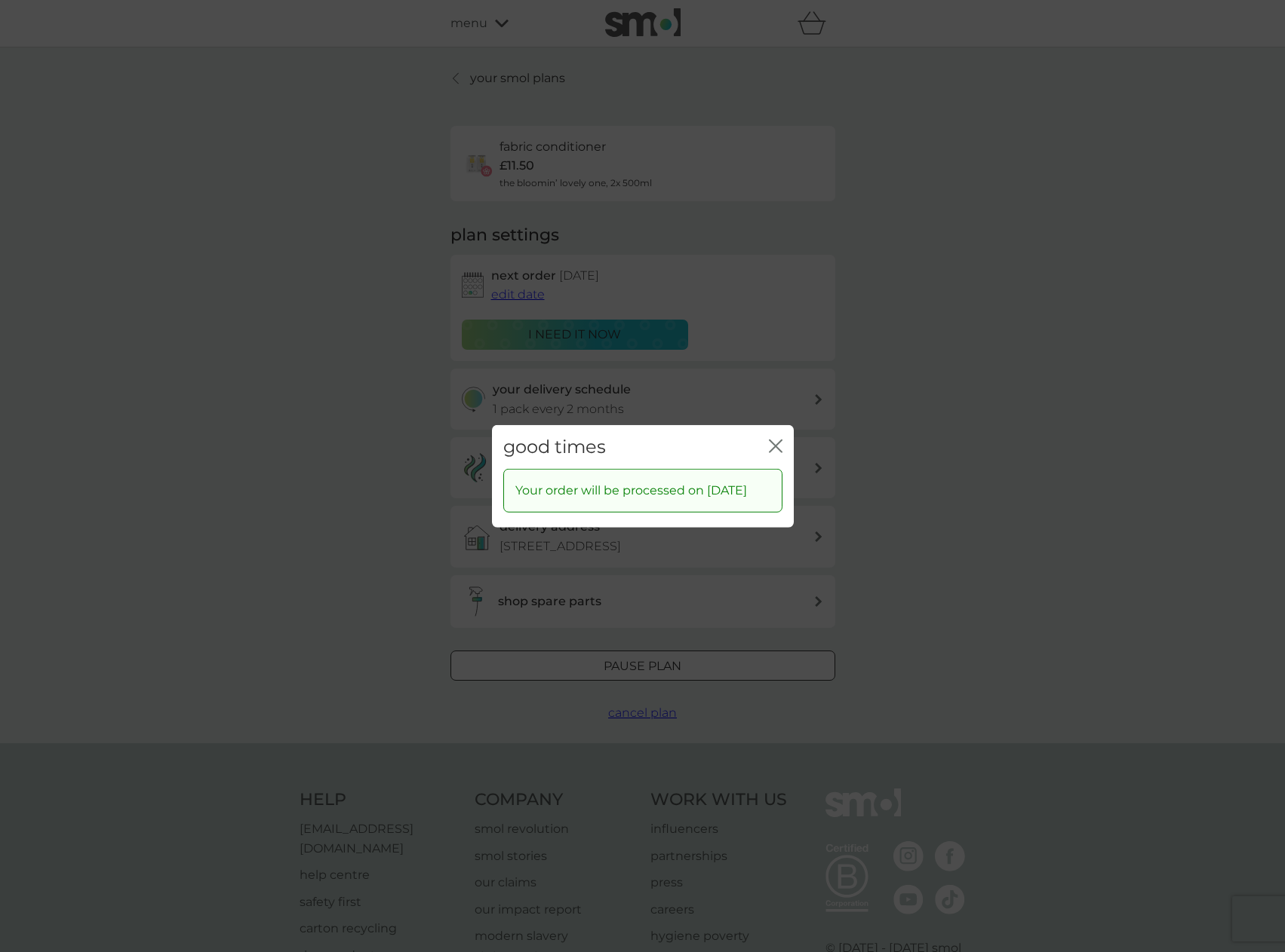
click at [775, 440] on icon "close" at bounding box center [775, 445] width 13 height 13
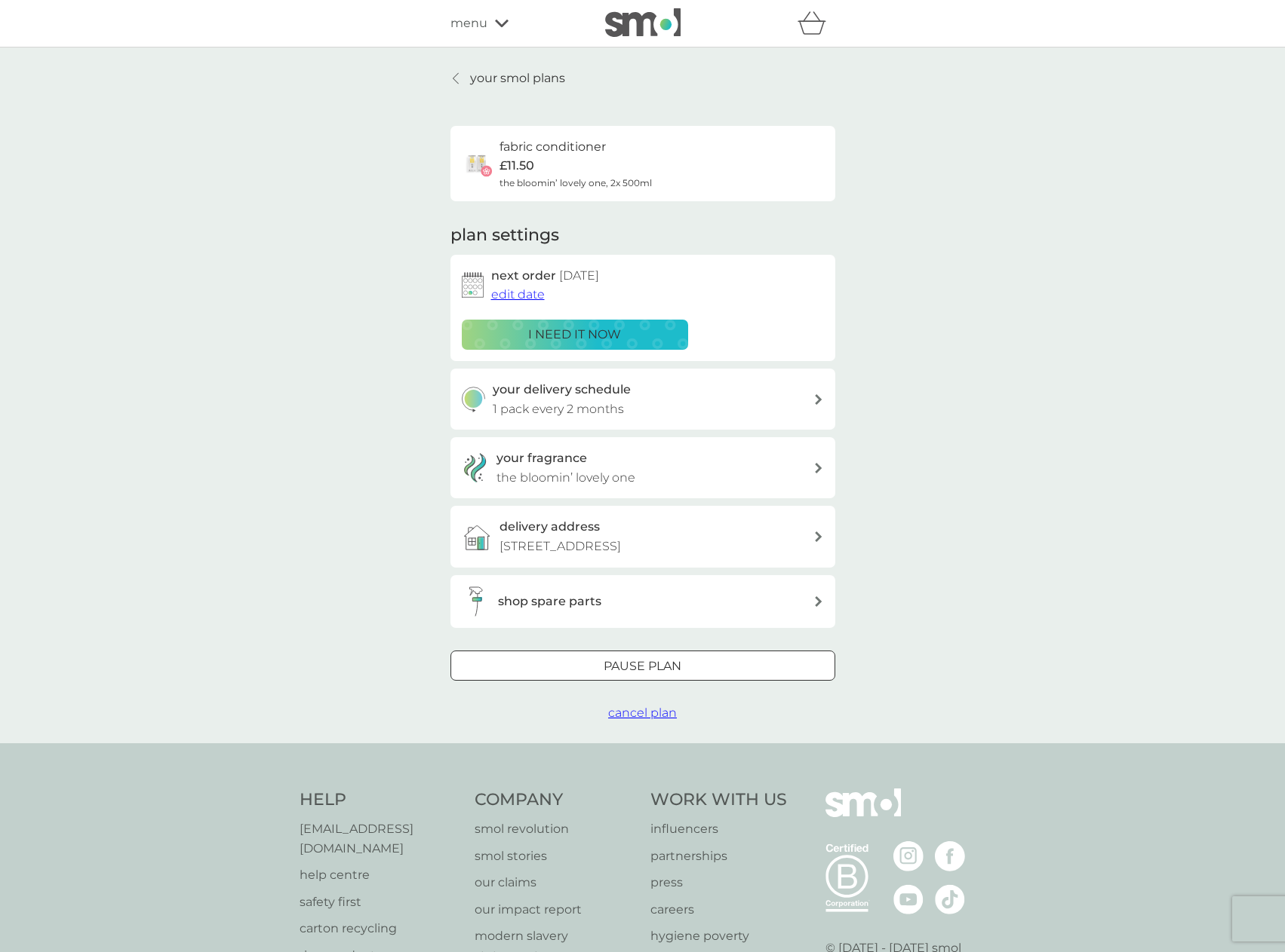
click at [454, 78] on icon at bounding box center [456, 79] width 6 height 12
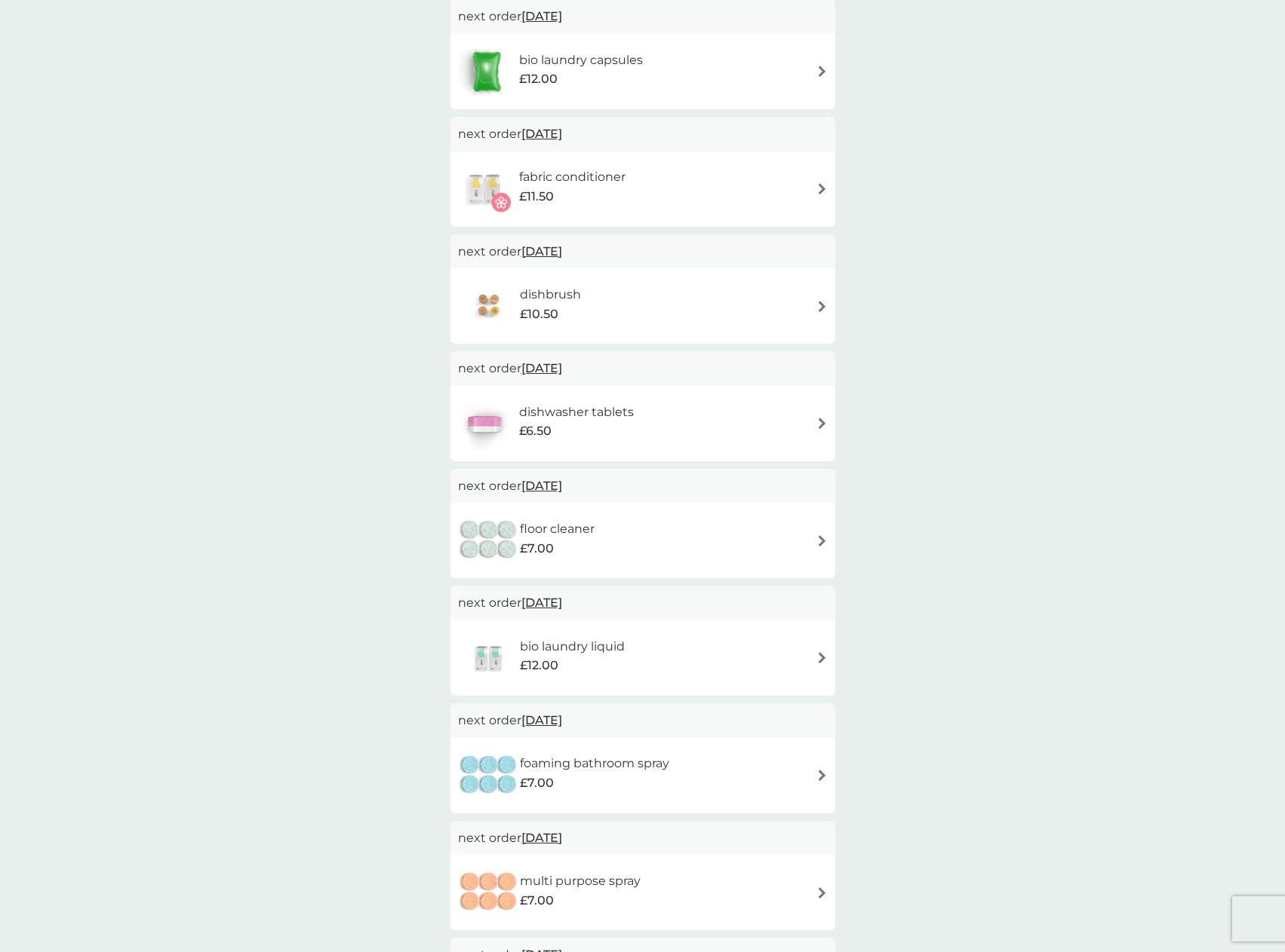
scroll to position [302, 0]
click at [562, 598] on span "[DATE]" at bounding box center [542, 602] width 40 height 30
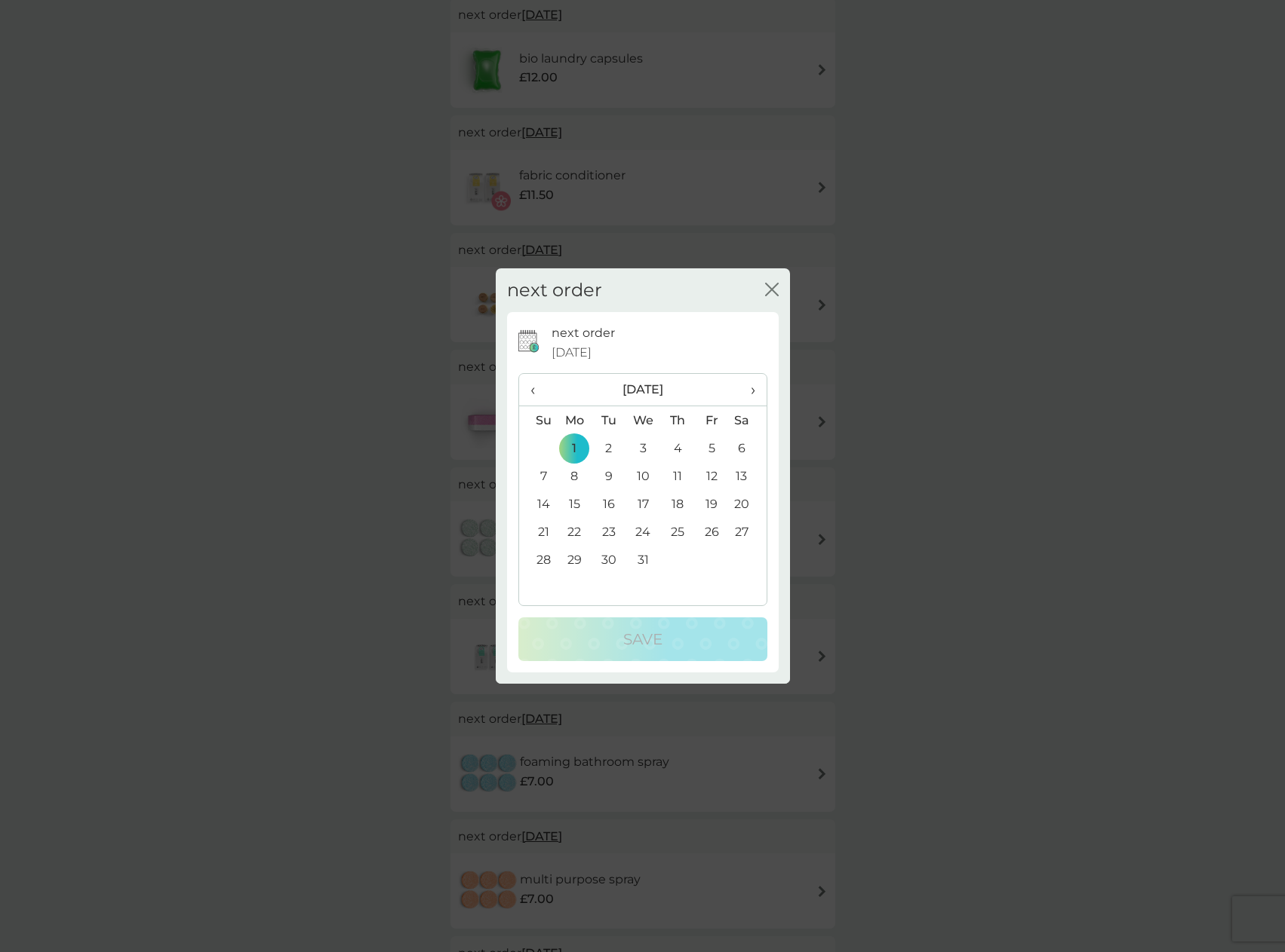
click at [754, 391] on span "›" at bounding box center [746, 390] width 15 height 32
click at [569, 477] on td "5" at bounding box center [575, 476] width 35 height 28
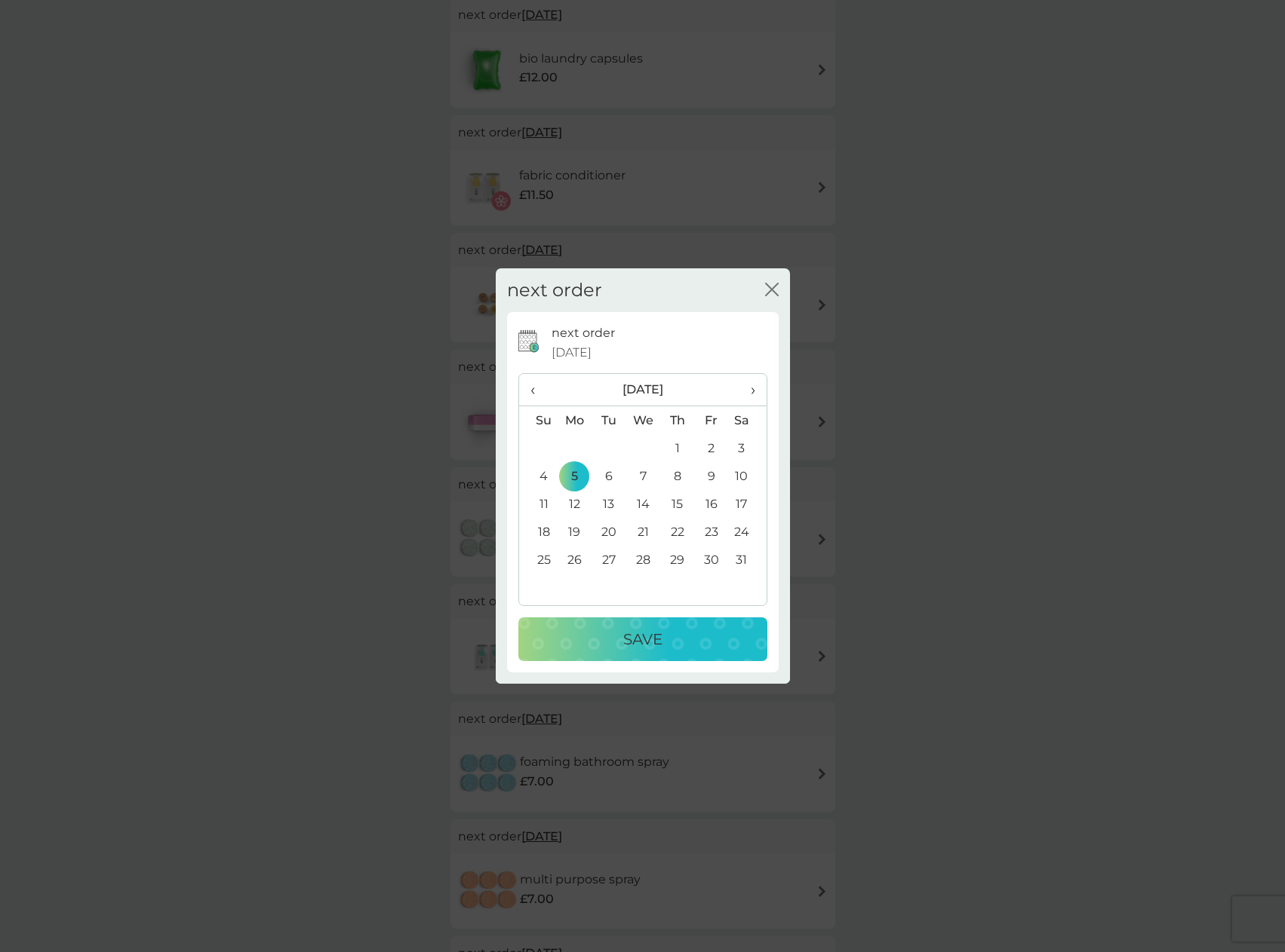
click at [636, 641] on p "Save" at bounding box center [642, 640] width 39 height 25
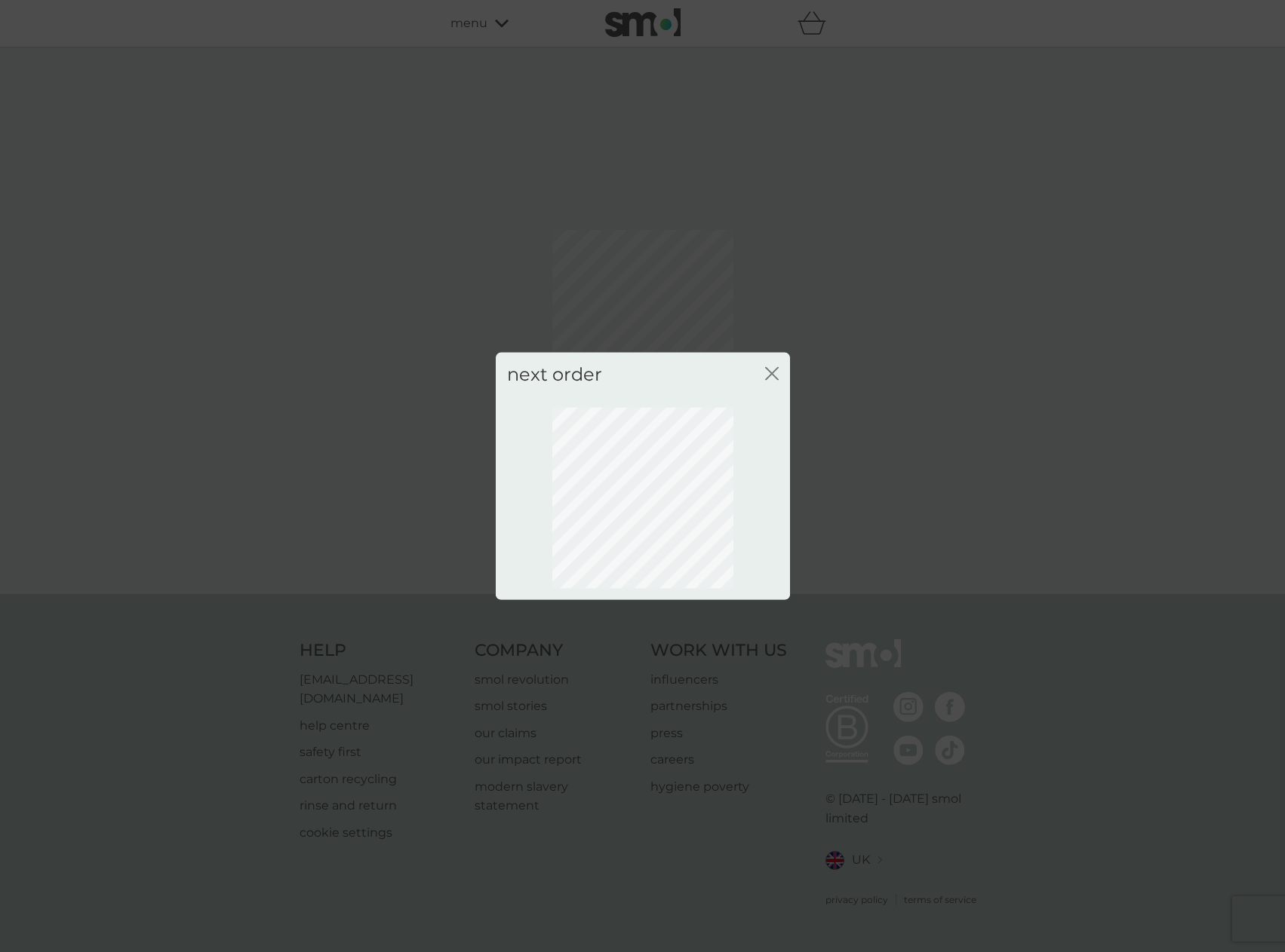
scroll to position [0, 0]
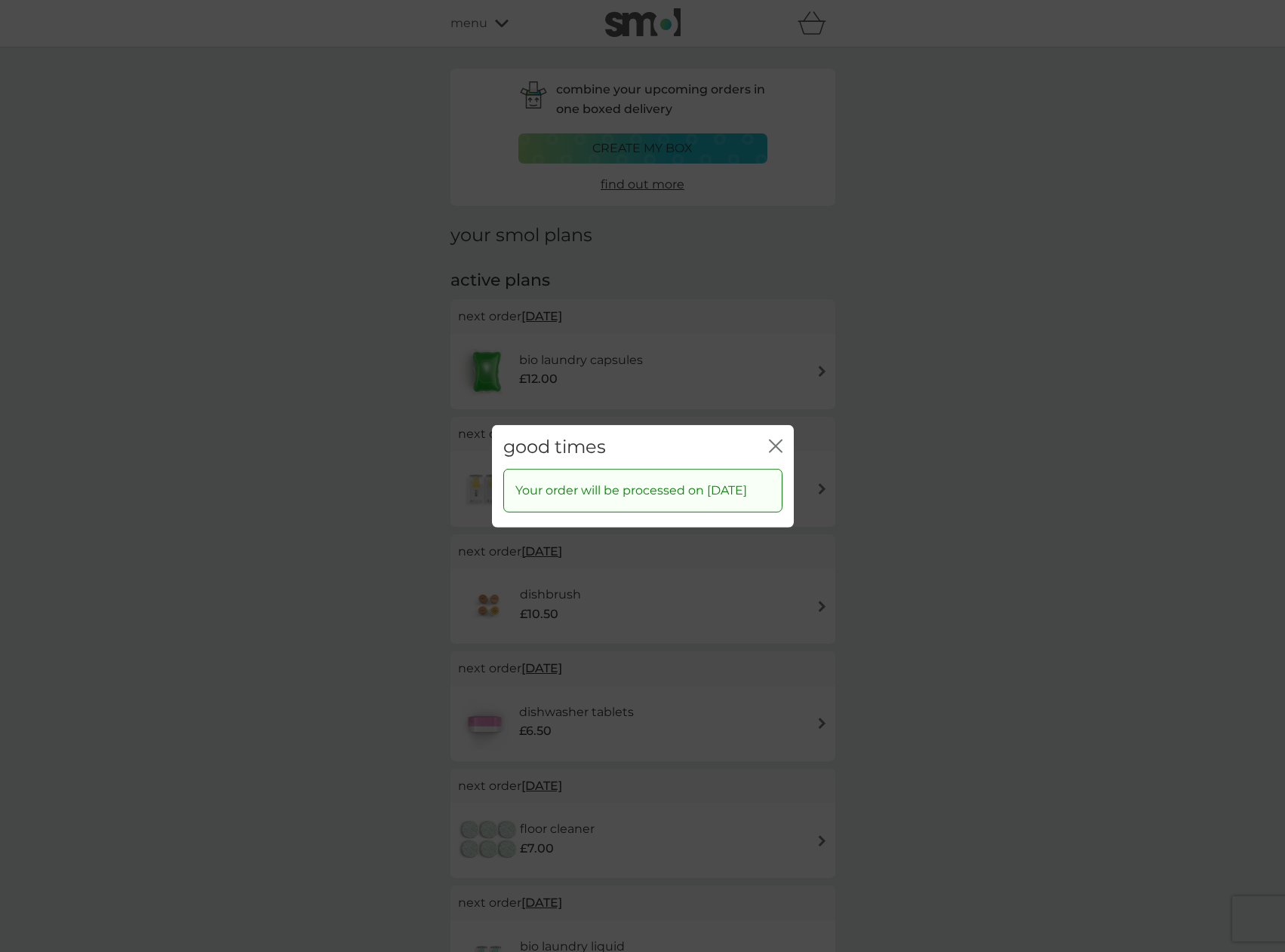
click at [773, 442] on icon "close" at bounding box center [775, 445] width 13 height 13
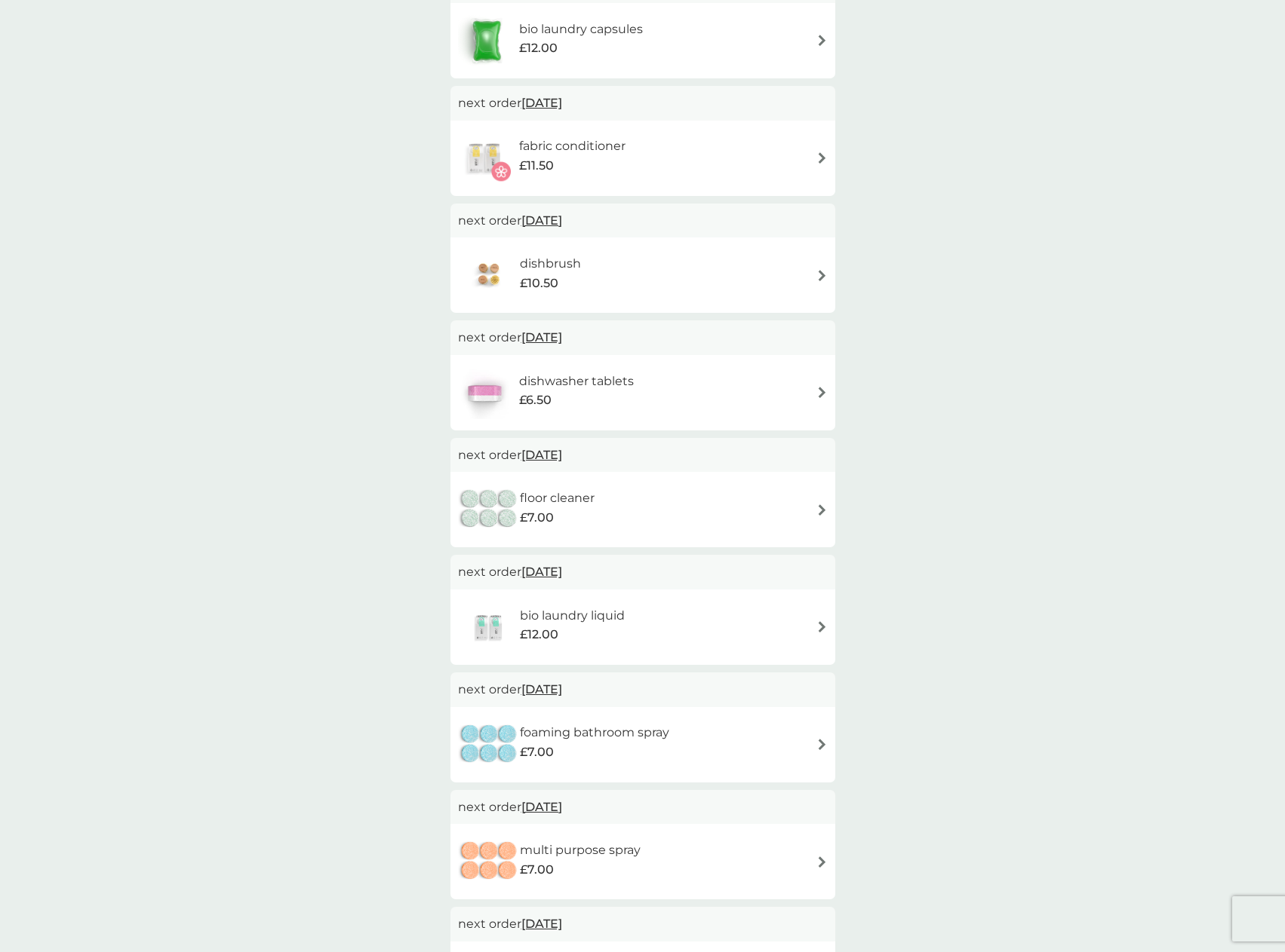
scroll to position [528, 0]
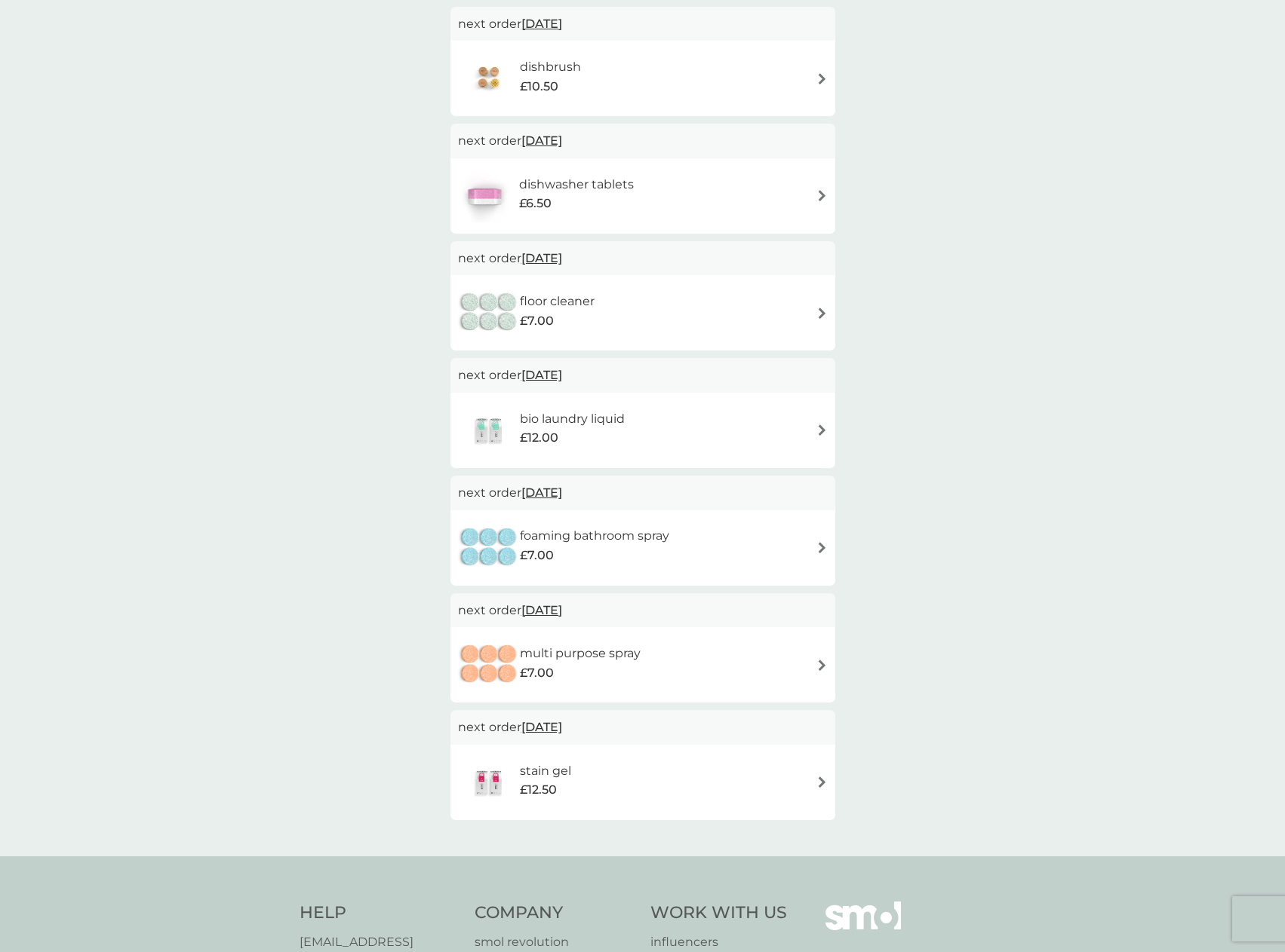
click at [644, 316] on div "floor cleaner £7.00" at bounding box center [642, 313] width 370 height 53
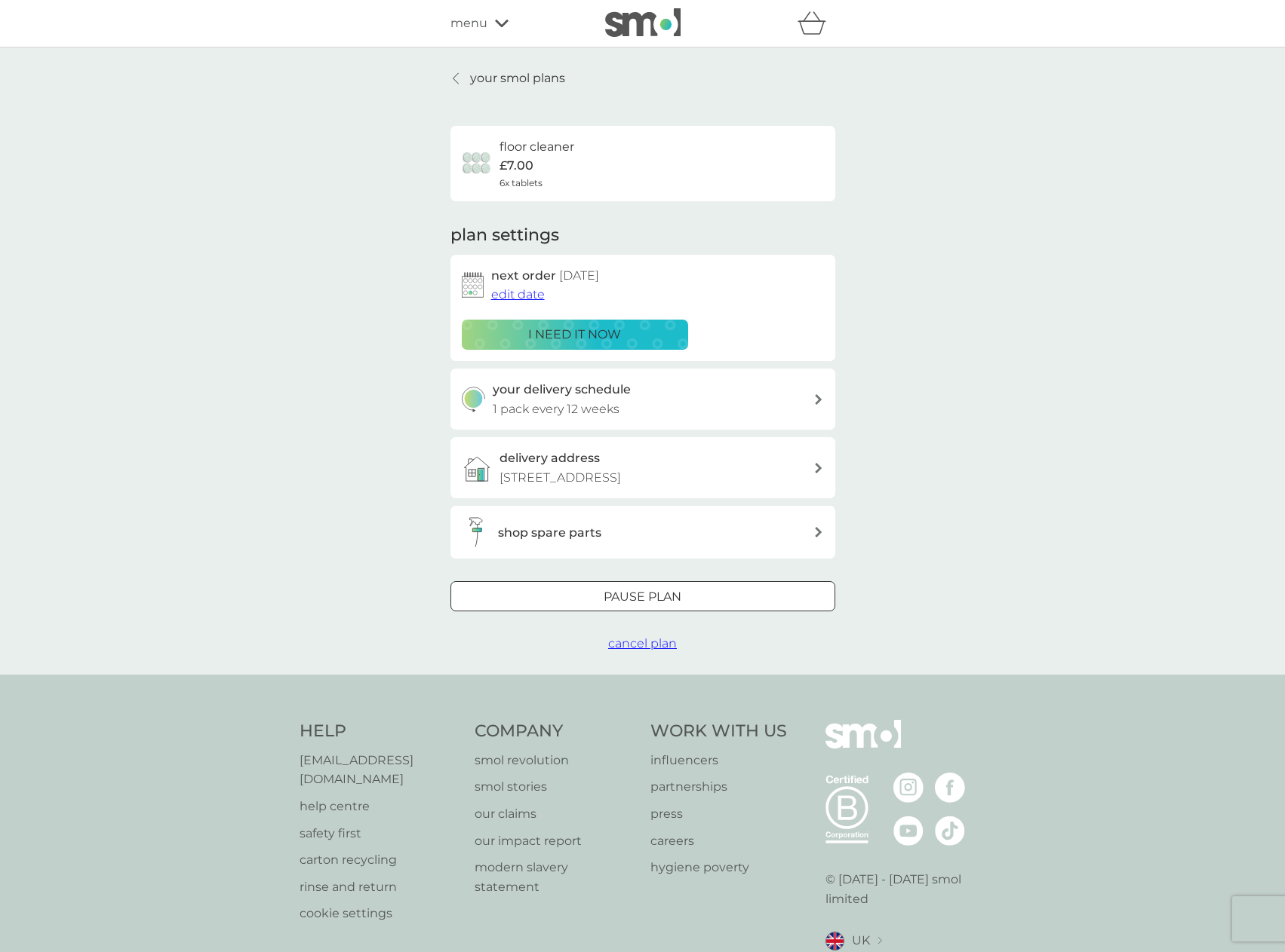
click at [637, 638] on span "cancel plan" at bounding box center [642, 643] width 68 height 14
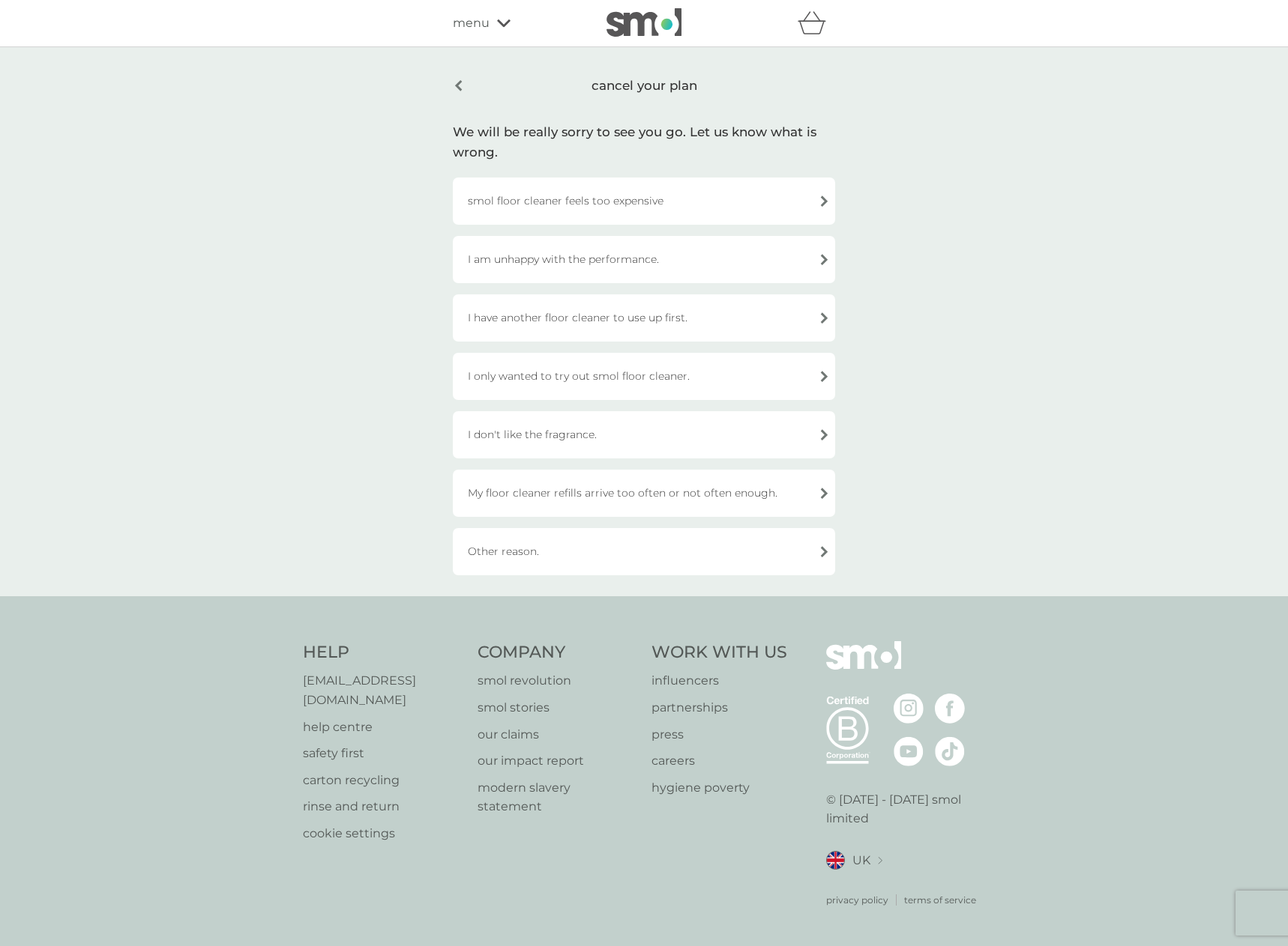
click at [583, 375] on div "I only wanted to try out smol floor cleaner." at bounding box center [644, 377] width 382 height 47
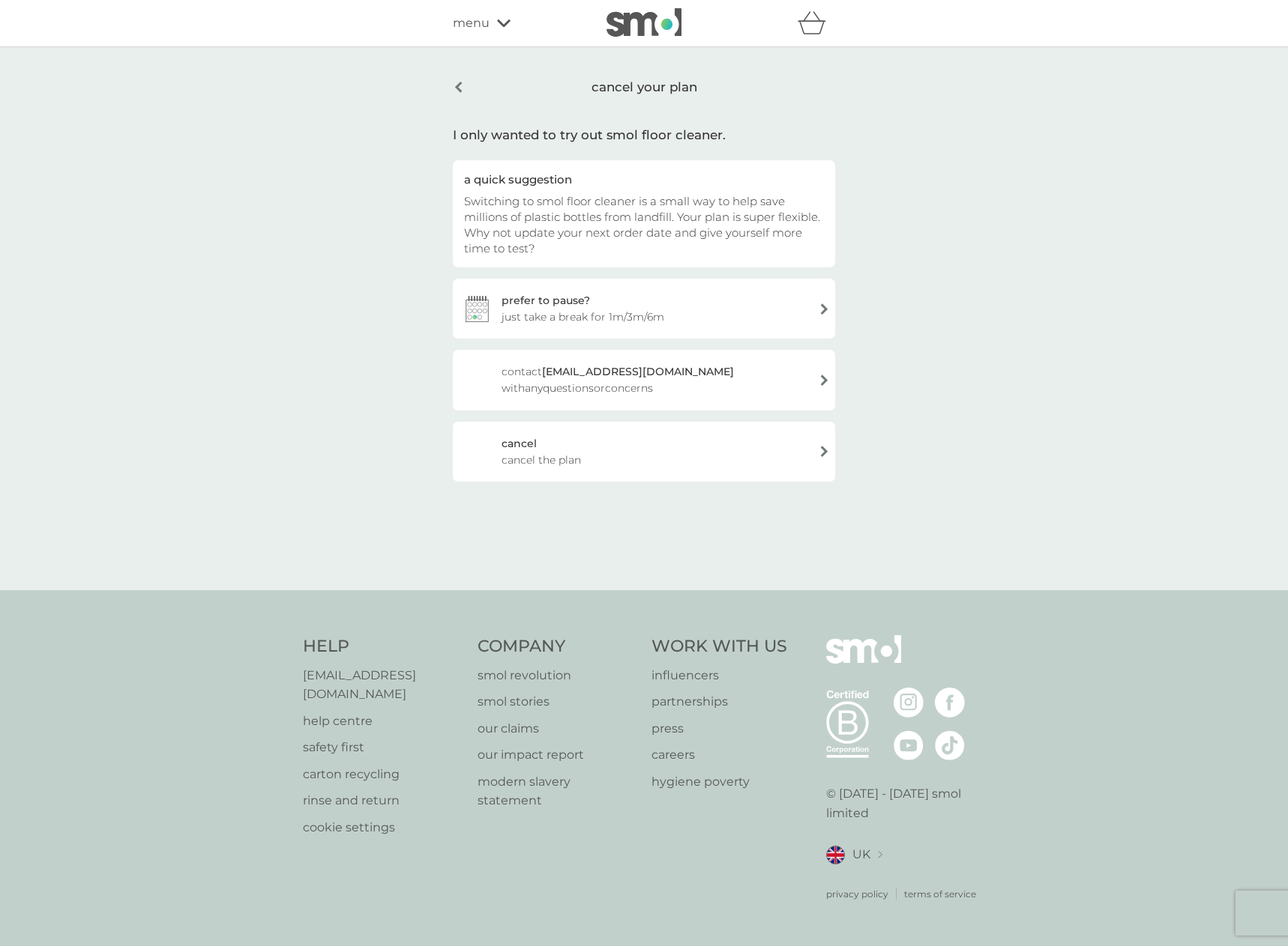
click at [577, 459] on span "cancel the plan" at bounding box center [541, 459] width 79 height 17
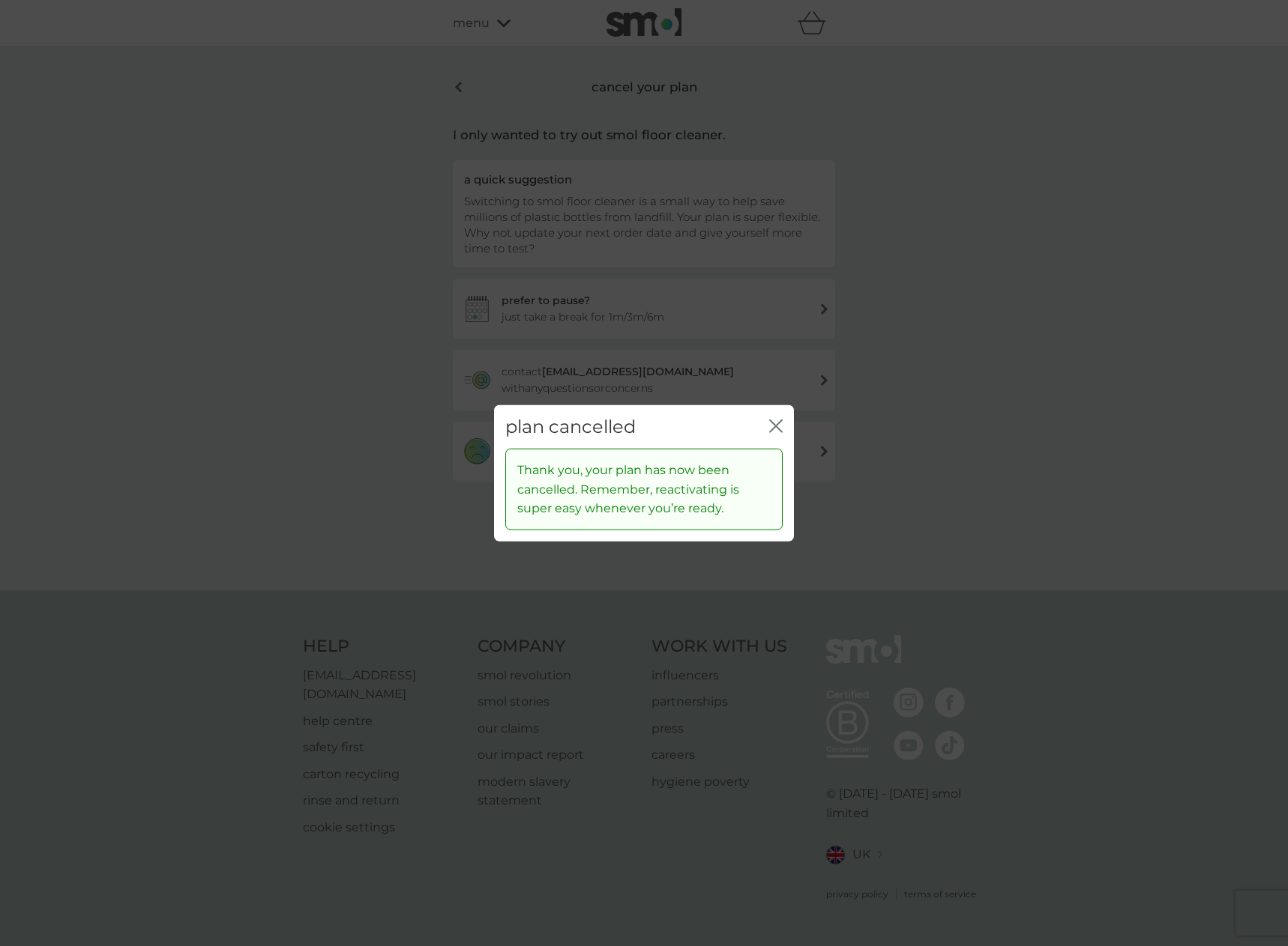
click at [768, 424] on div "plan cancelled close" at bounding box center [644, 426] width 300 height 44
click at [773, 424] on icon "close" at bounding box center [773, 425] width 6 height 12
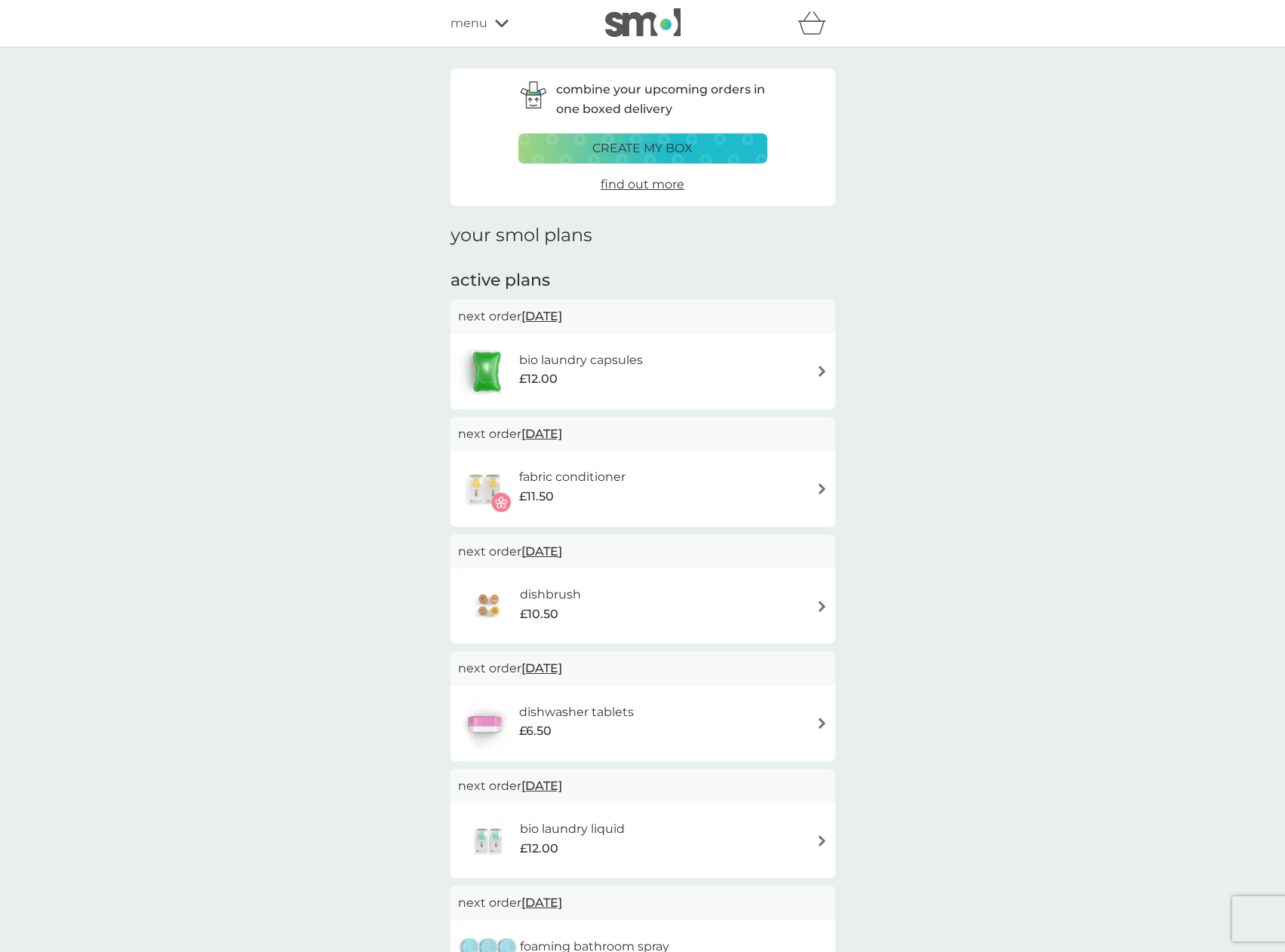
click at [691, 163] on button "create my box" at bounding box center [642, 148] width 249 height 30
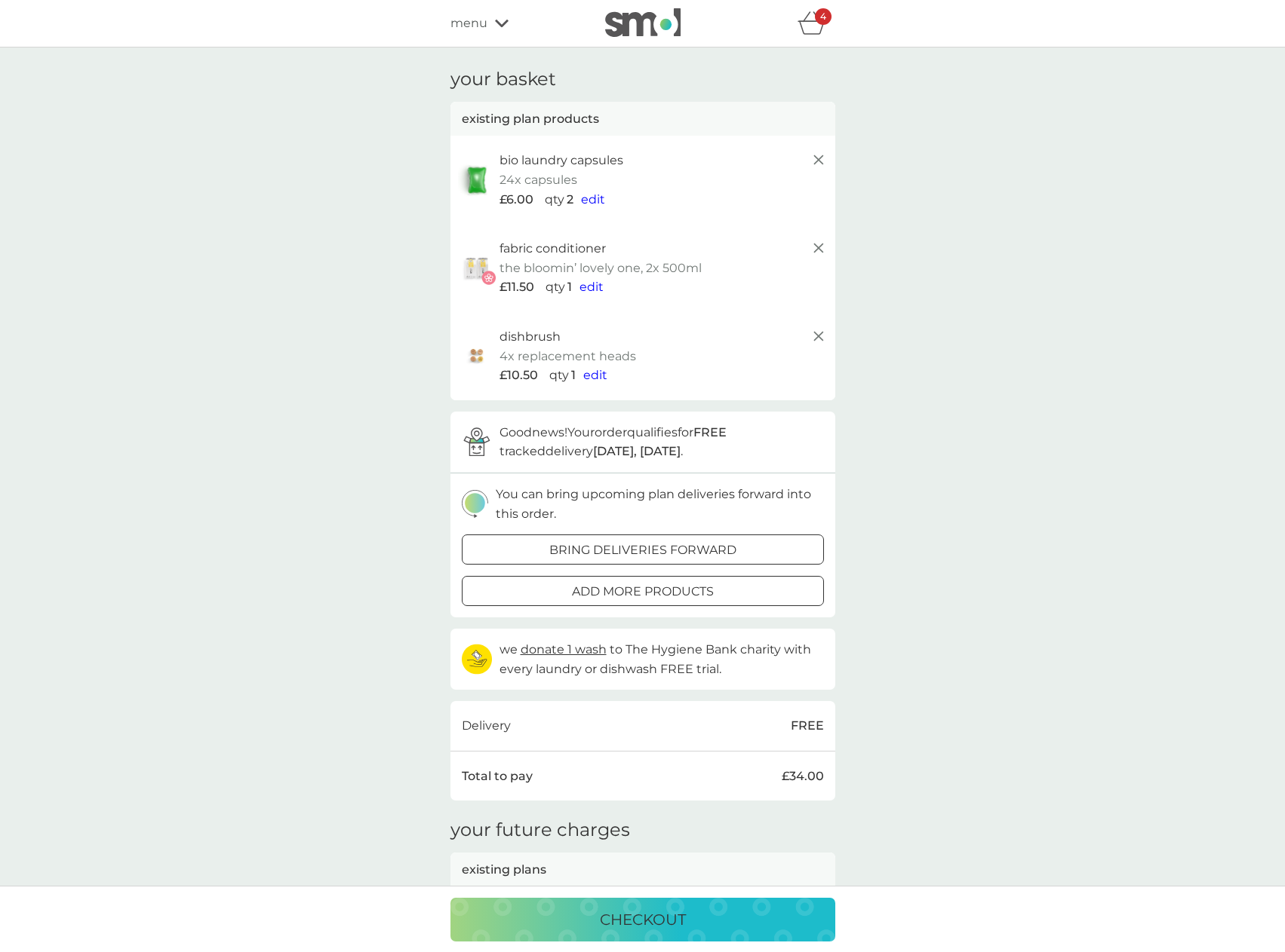
click at [674, 554] on p "bring deliveries forward" at bounding box center [642, 550] width 187 height 19
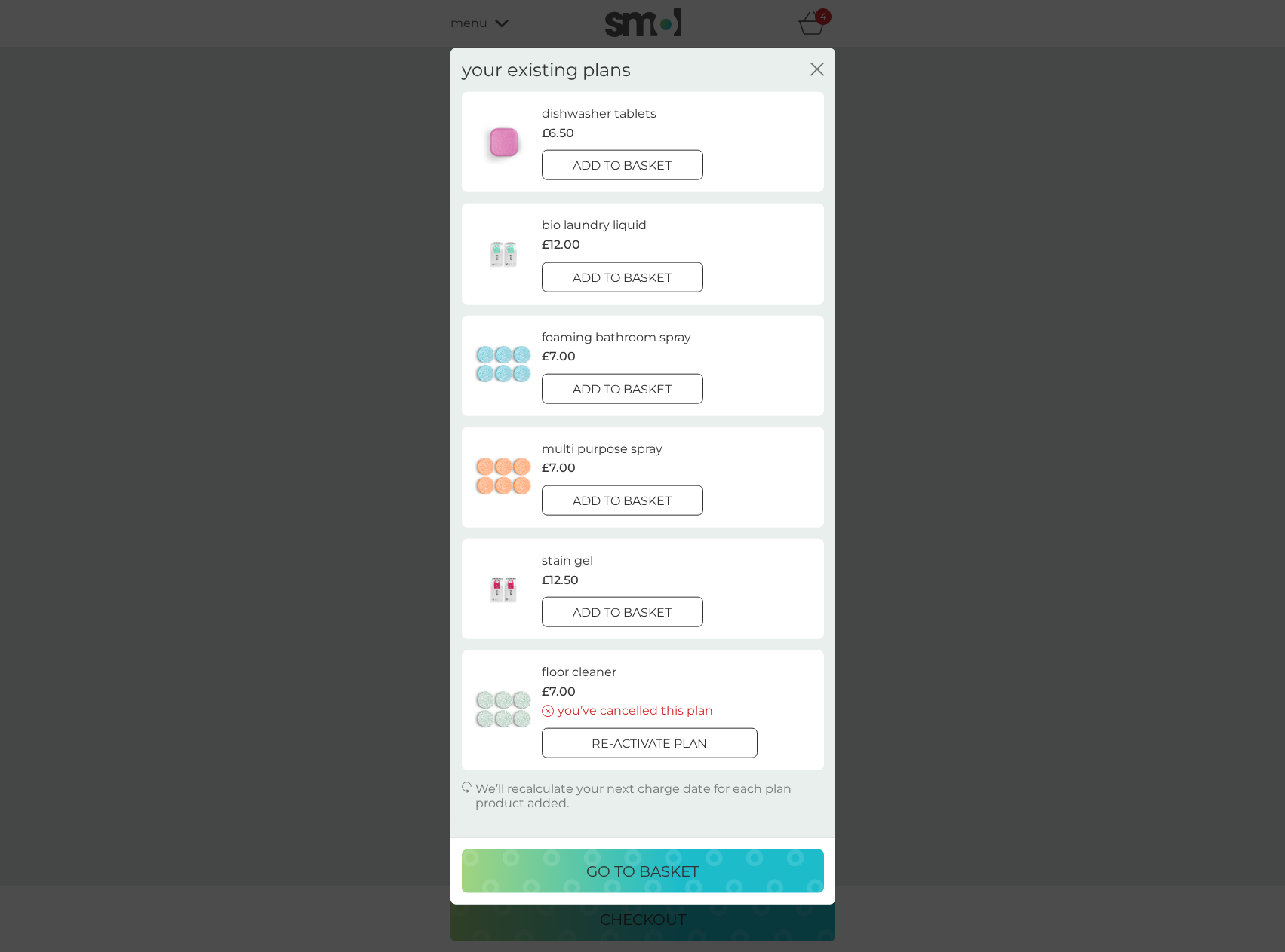
click at [711, 882] on div "go to basket" at bounding box center [642, 872] width 332 height 25
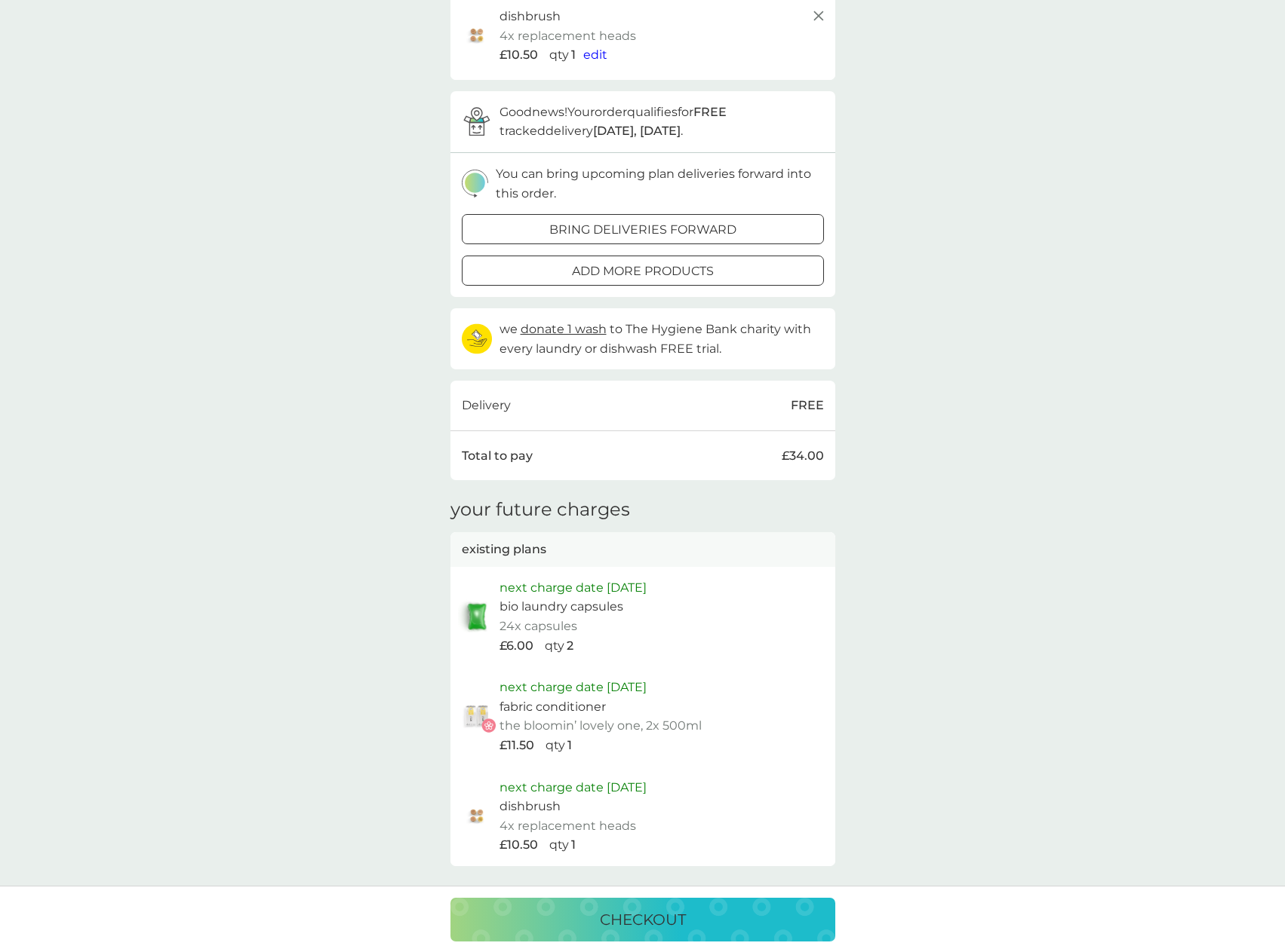
scroll to position [595, 0]
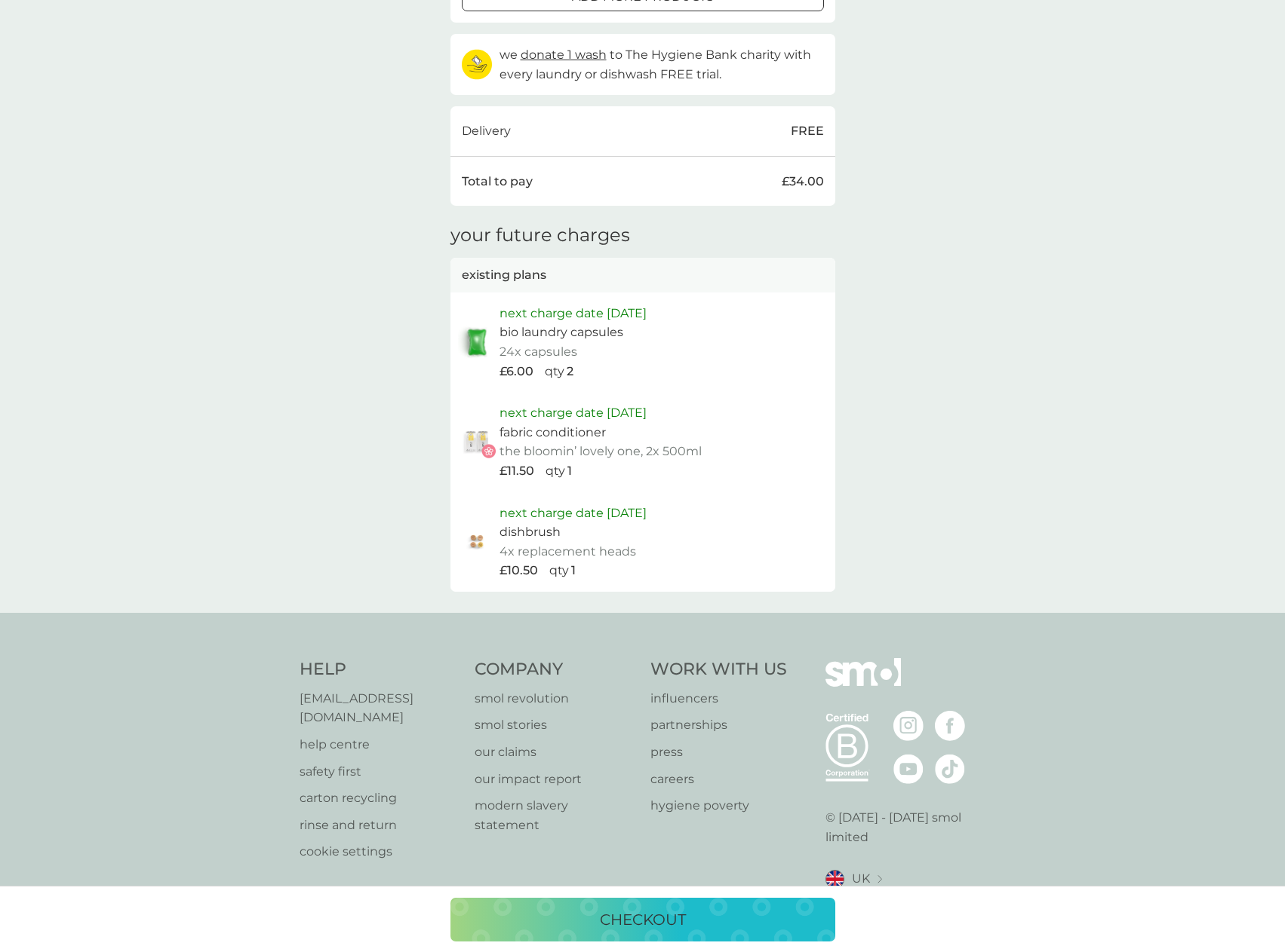
click at [722, 913] on div "checkout" at bounding box center [642, 920] width 355 height 25
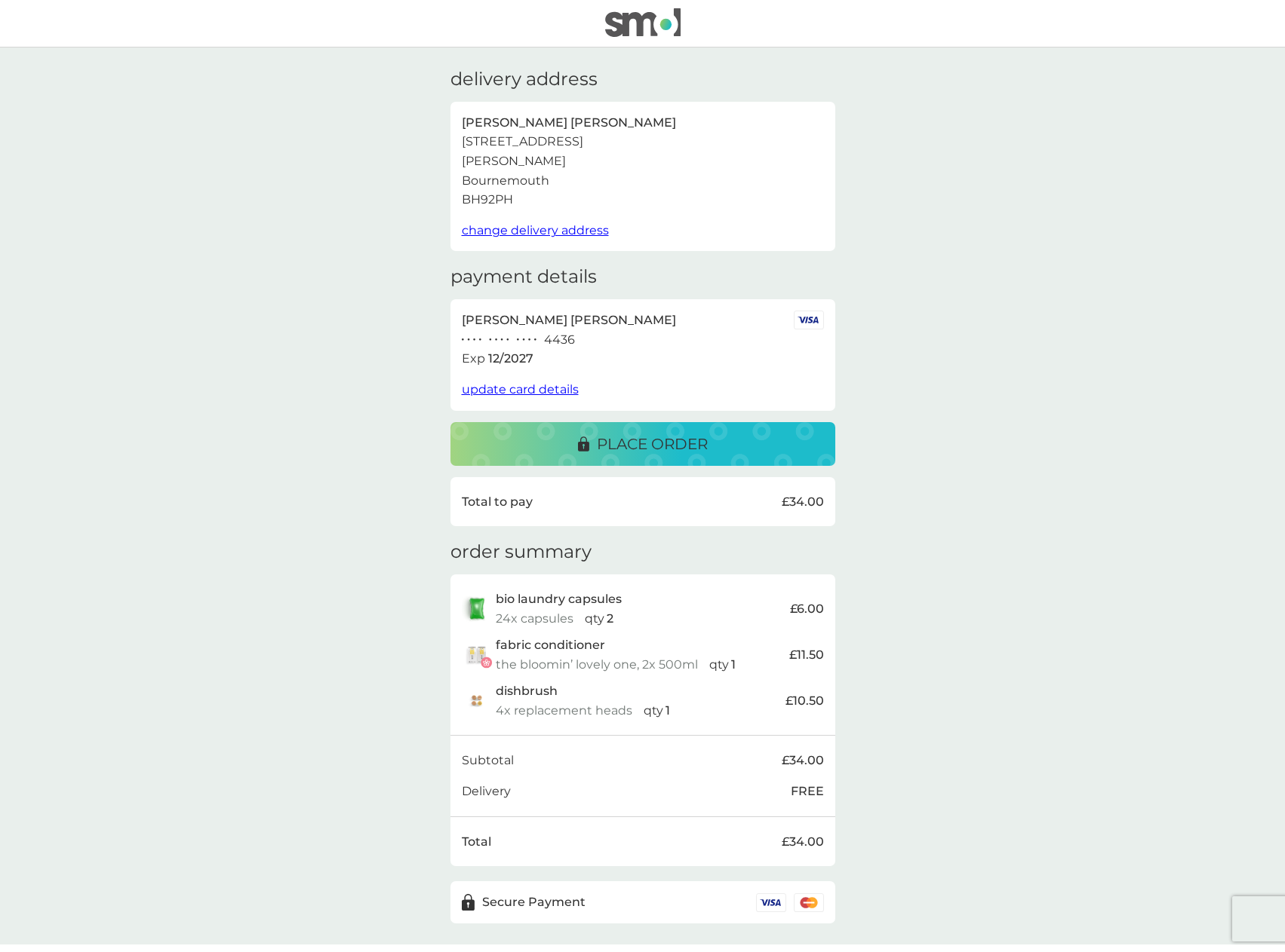
click at [668, 440] on p "place order" at bounding box center [652, 444] width 111 height 25
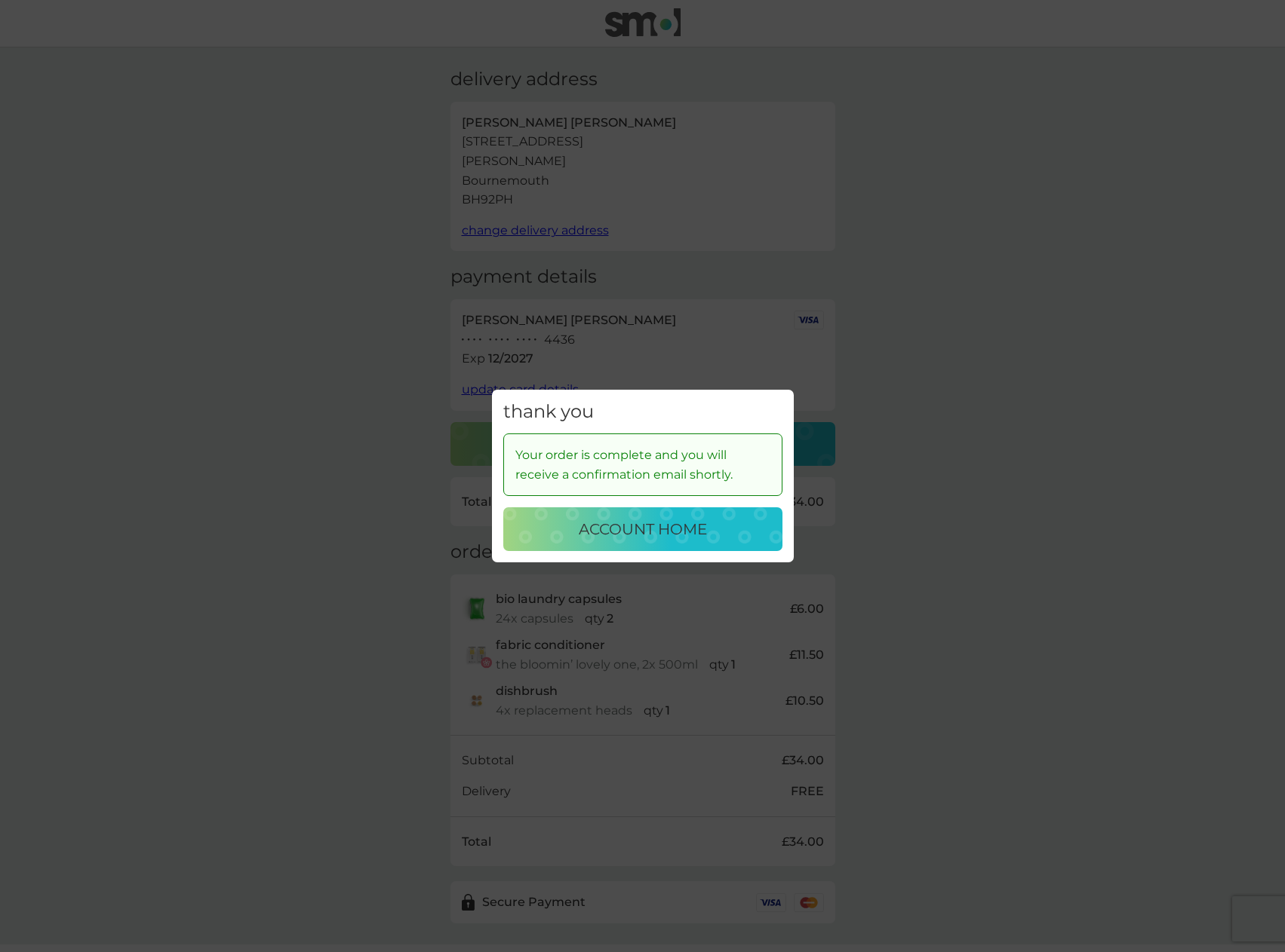
click at [663, 539] on p "account home" at bounding box center [642, 530] width 128 height 25
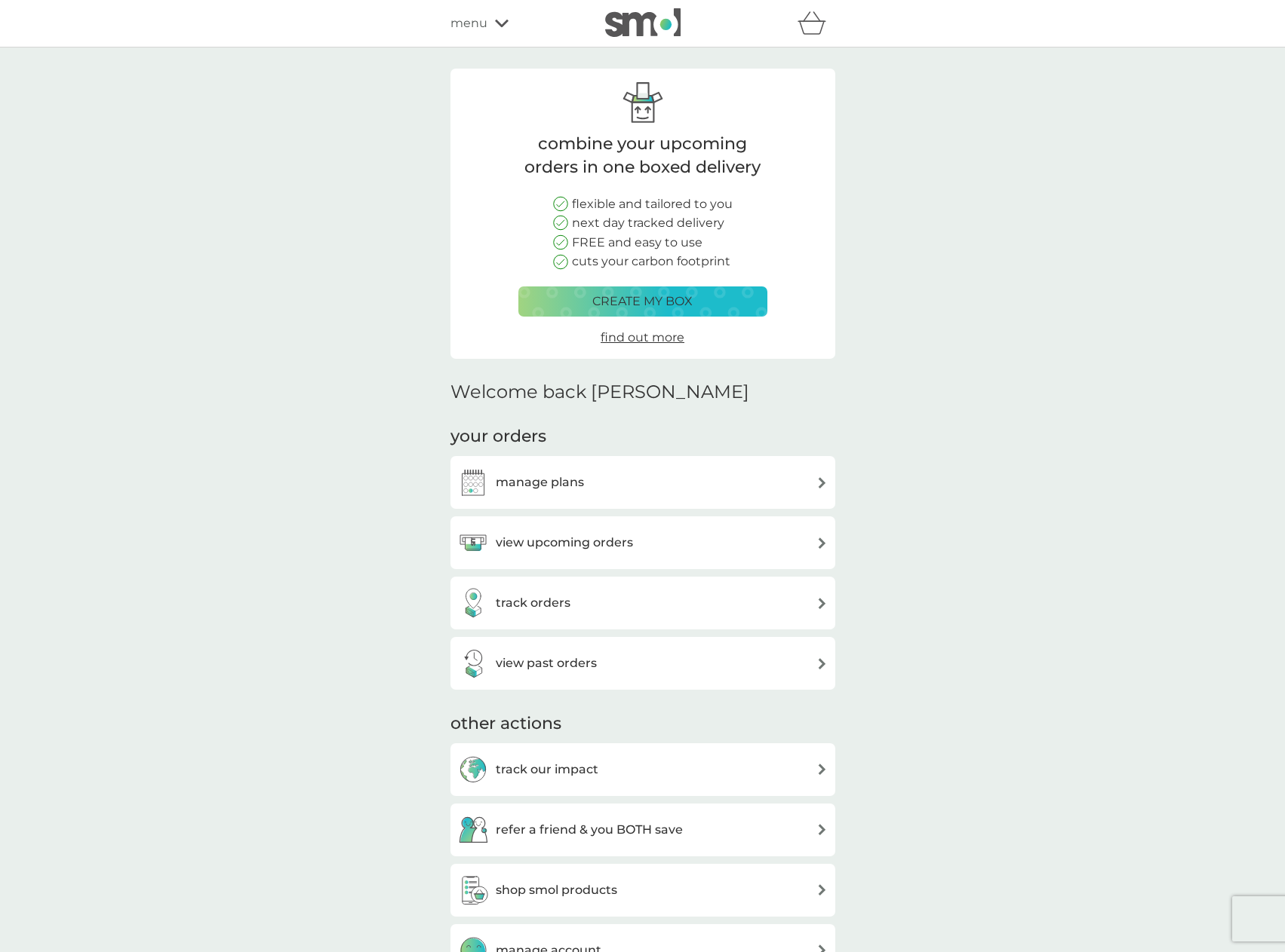
click at [649, 24] on img at bounding box center [642, 22] width 75 height 29
